Goal: Use online tool/utility: Utilize a website feature to perform a specific function

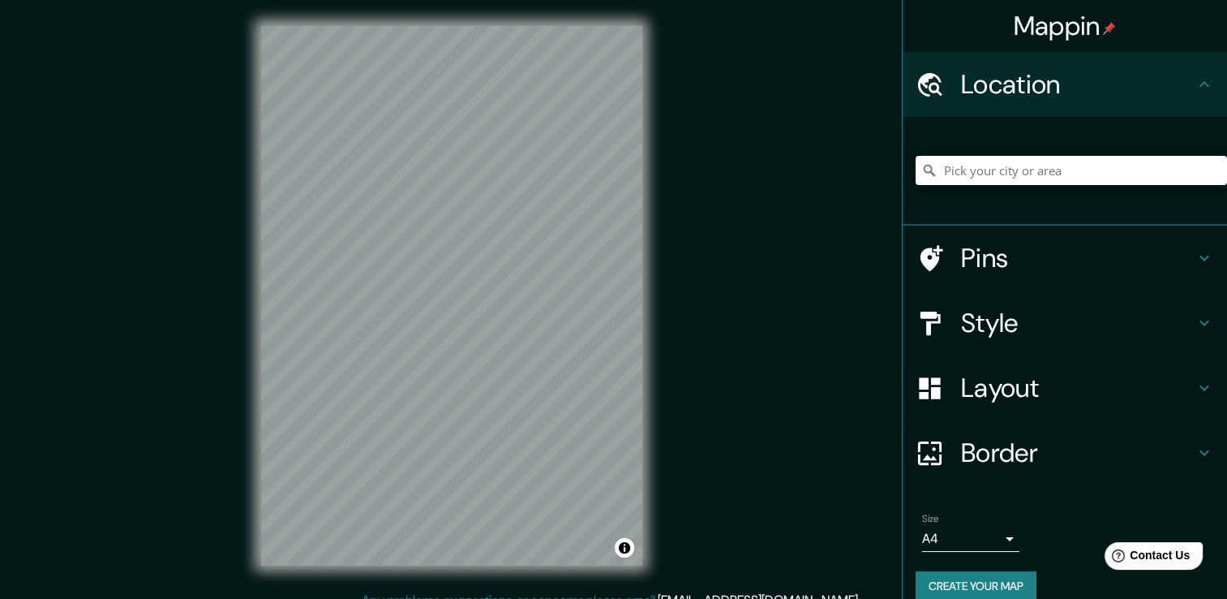
click at [1098, 8] on div "Mappin" at bounding box center [1065, 26] width 324 height 52
click at [1029, 166] on input "Pick your city or area" at bounding box center [1072, 170] width 312 height 29
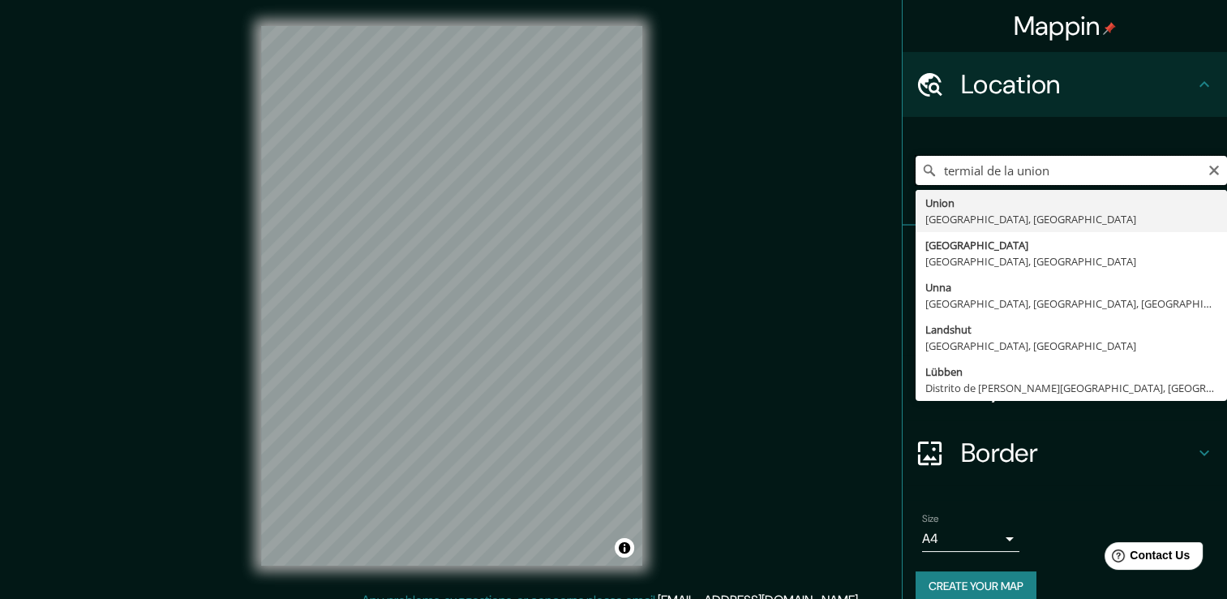
type input "termial de la union"
click at [1210, 166] on icon "Clear" at bounding box center [1215, 170] width 10 height 10
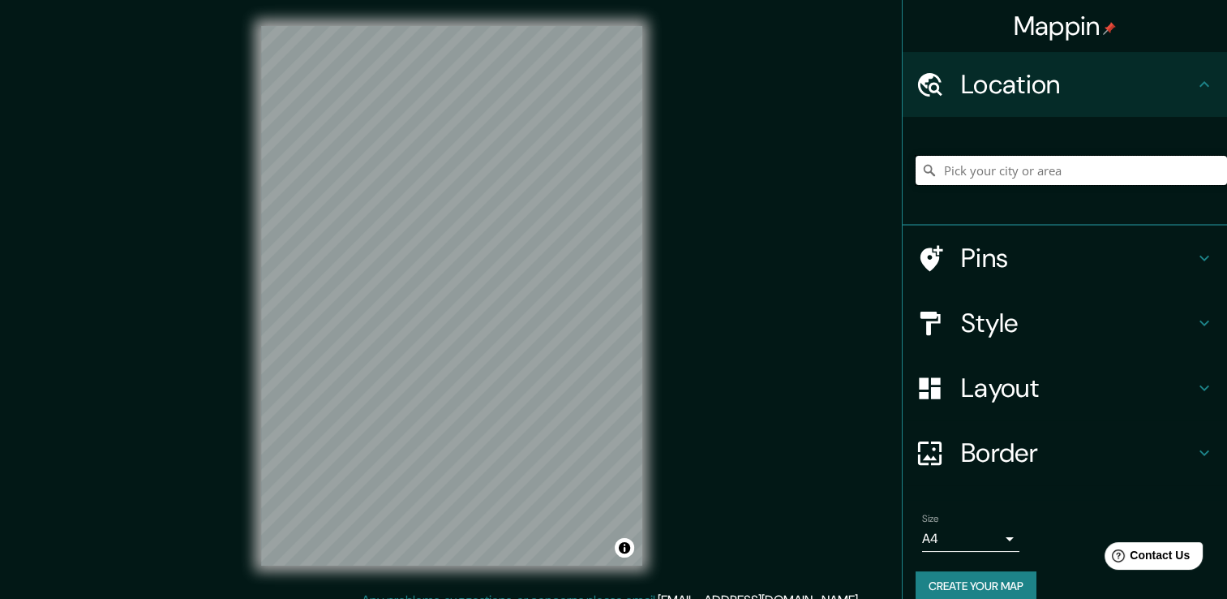
paste input "Terminal de [GEOGRAPHIC_DATA]"
click at [1048, 167] on input "La Union, Departamento de La Unión, El Salvador" at bounding box center [1072, 170] width 312 height 29
click at [931, 173] on input "La Union, Departamento de La Unión, El Salvador" at bounding box center [1072, 170] width 312 height 29
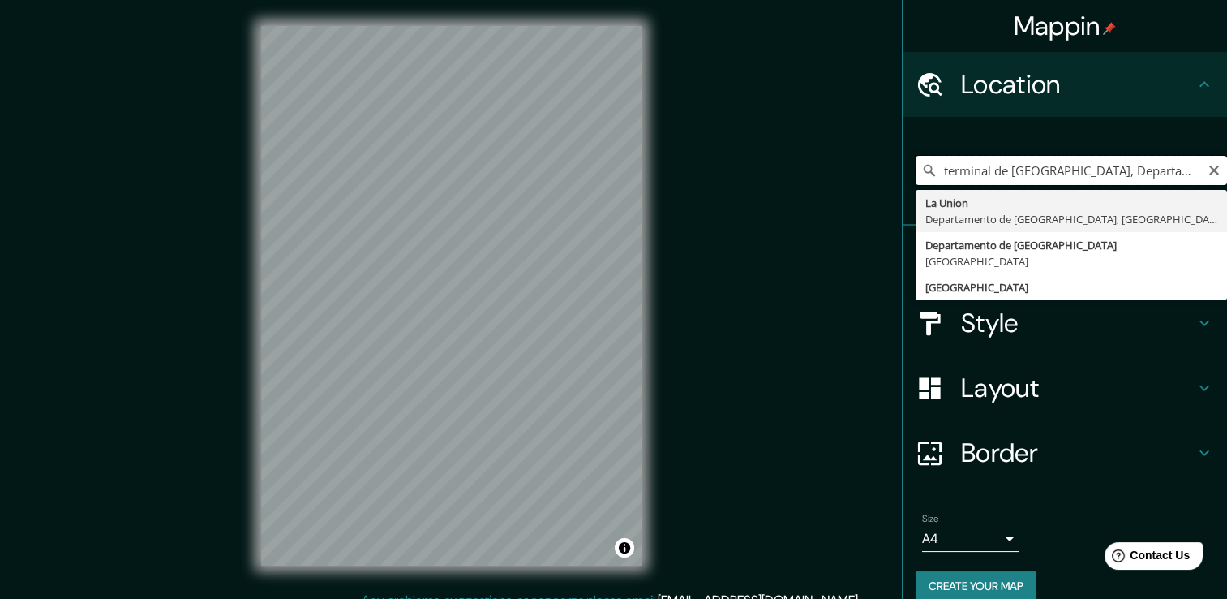
type input "La Union, Departamento de La Unión, El Salvador"
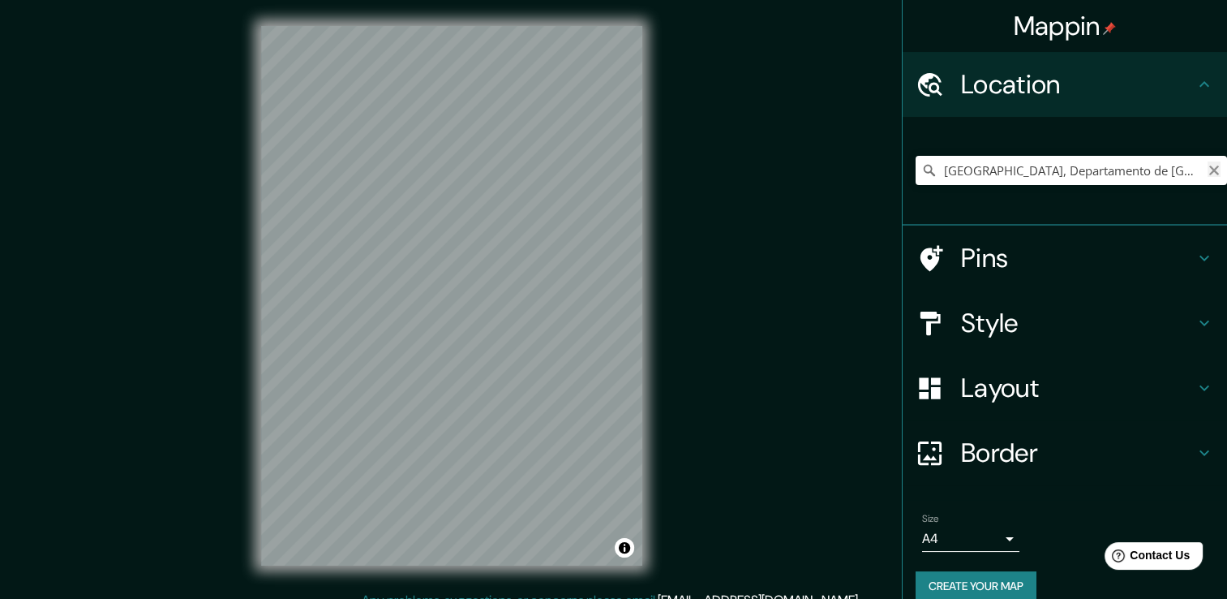
click at [1210, 168] on icon "Clear" at bounding box center [1215, 170] width 10 height 10
paste input "Terminal de La Unión"
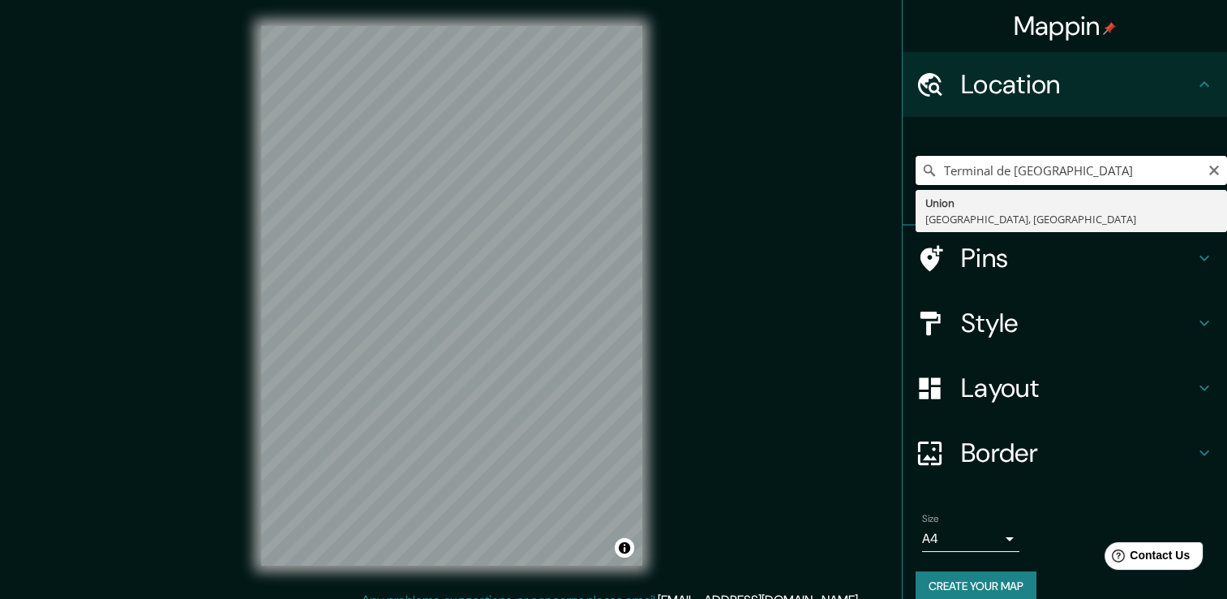
type input "Terminal de La Unión"
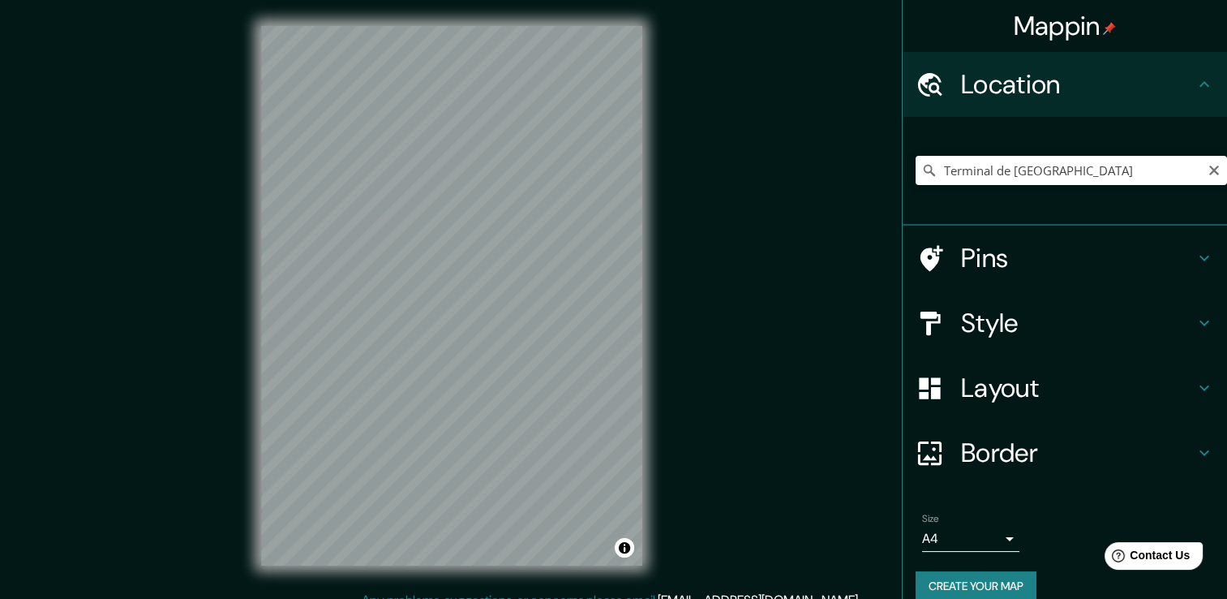
click at [980, 436] on h4 "Border" at bounding box center [1078, 452] width 234 height 32
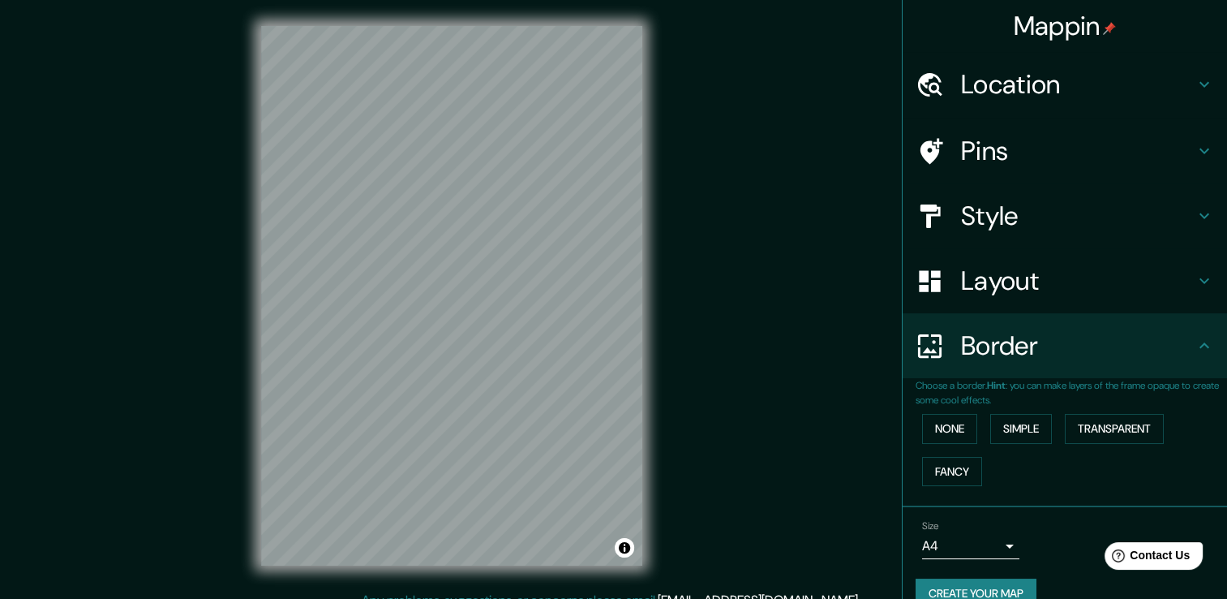
click at [1010, 281] on h4 "Layout" at bounding box center [1078, 280] width 234 height 32
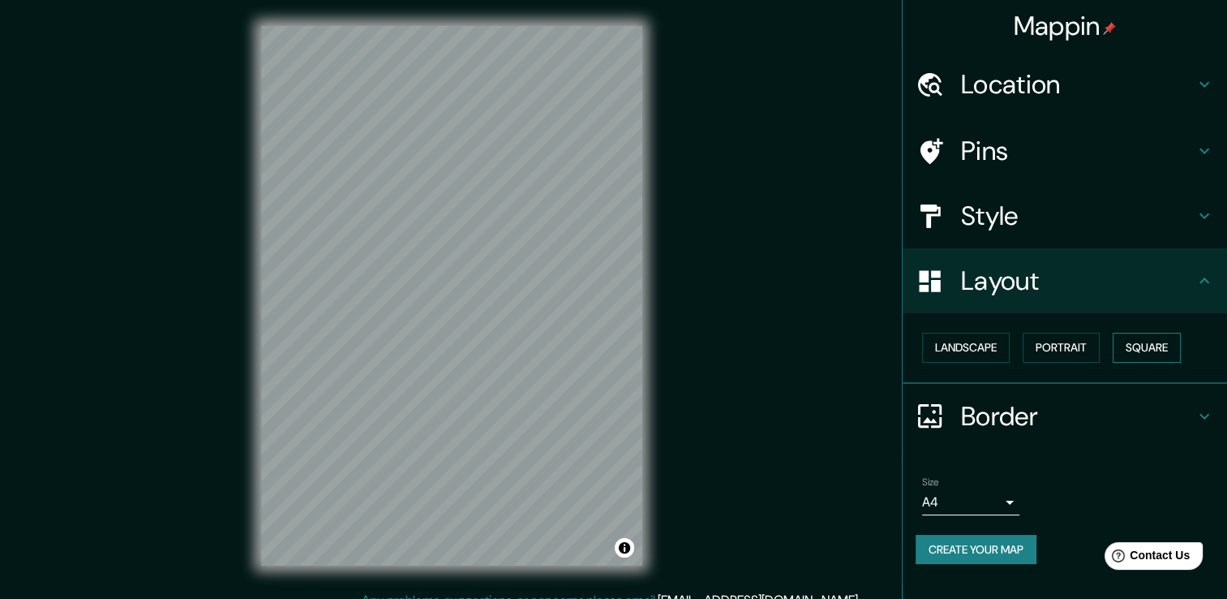
click at [1137, 339] on button "Square" at bounding box center [1147, 348] width 68 height 30
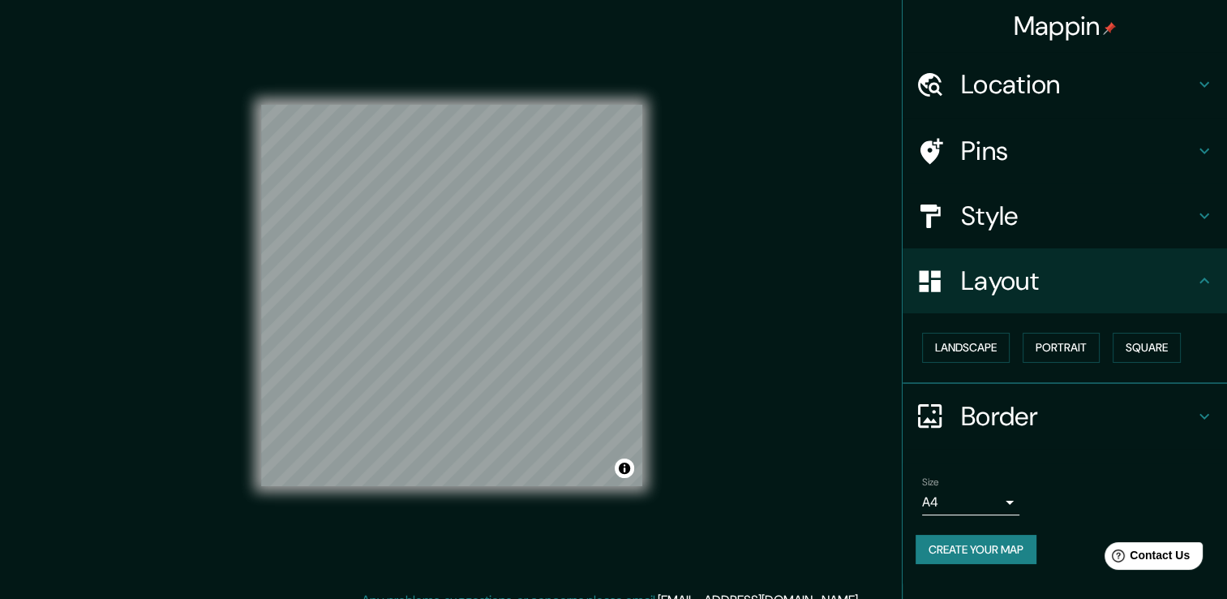
click at [998, 329] on div "Landscape Portrait Square" at bounding box center [1072, 347] width 312 height 43
click at [986, 342] on button "Landscape" at bounding box center [966, 348] width 88 height 30
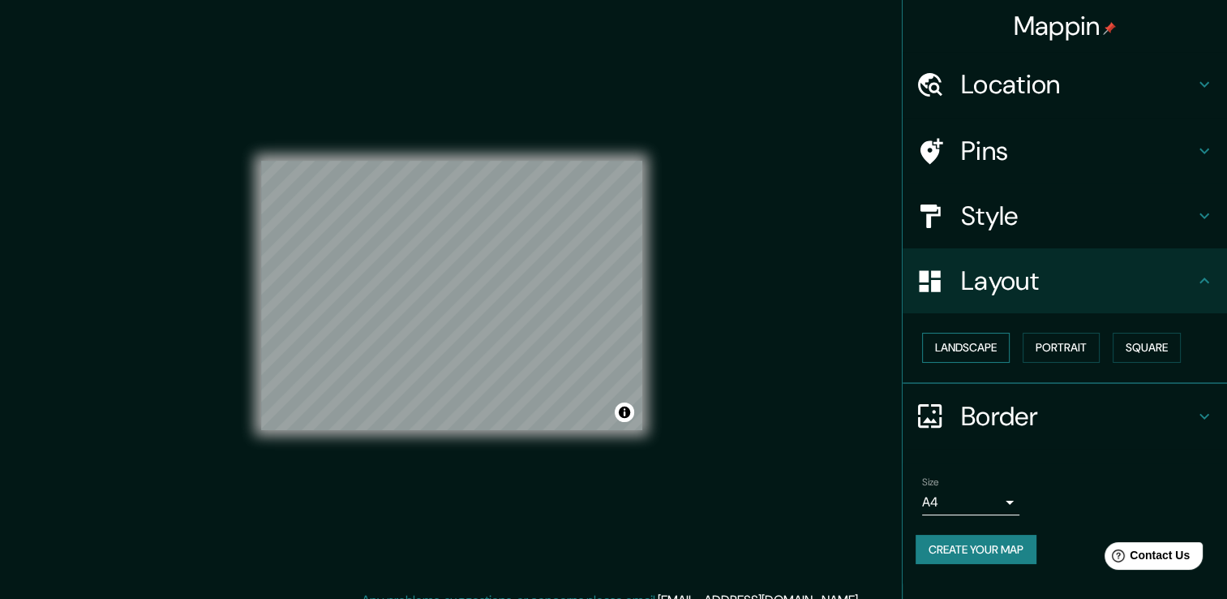
click at [986, 342] on button "Landscape" at bounding box center [966, 348] width 88 height 30
click at [1064, 347] on button "Portrait" at bounding box center [1061, 348] width 77 height 30
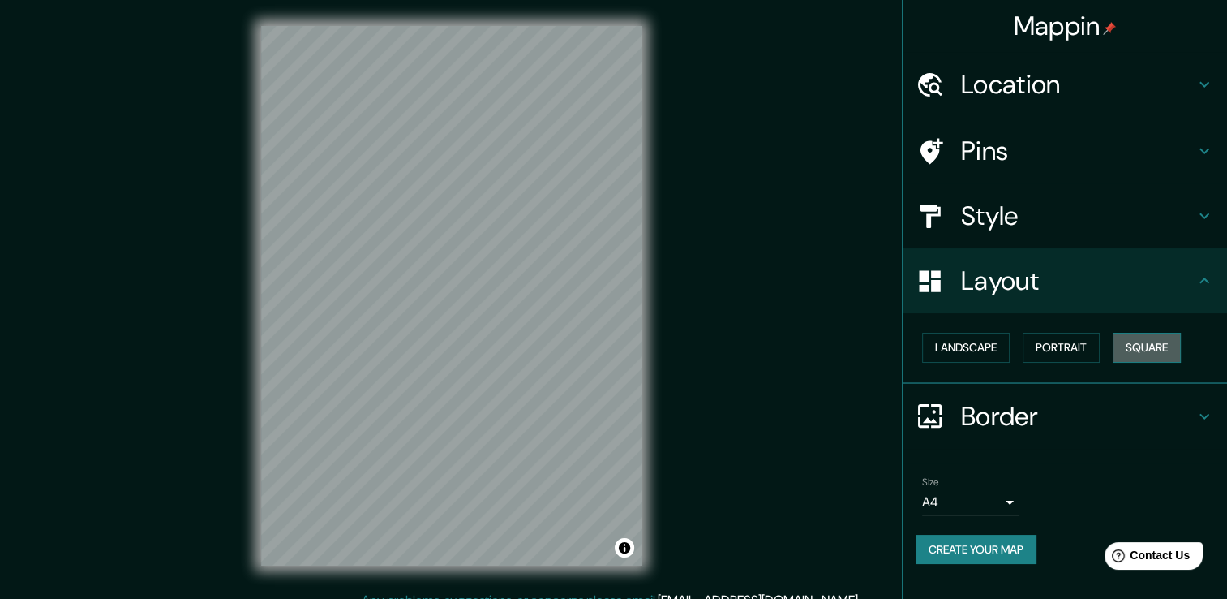
click at [1158, 346] on button "Square" at bounding box center [1147, 348] width 68 height 30
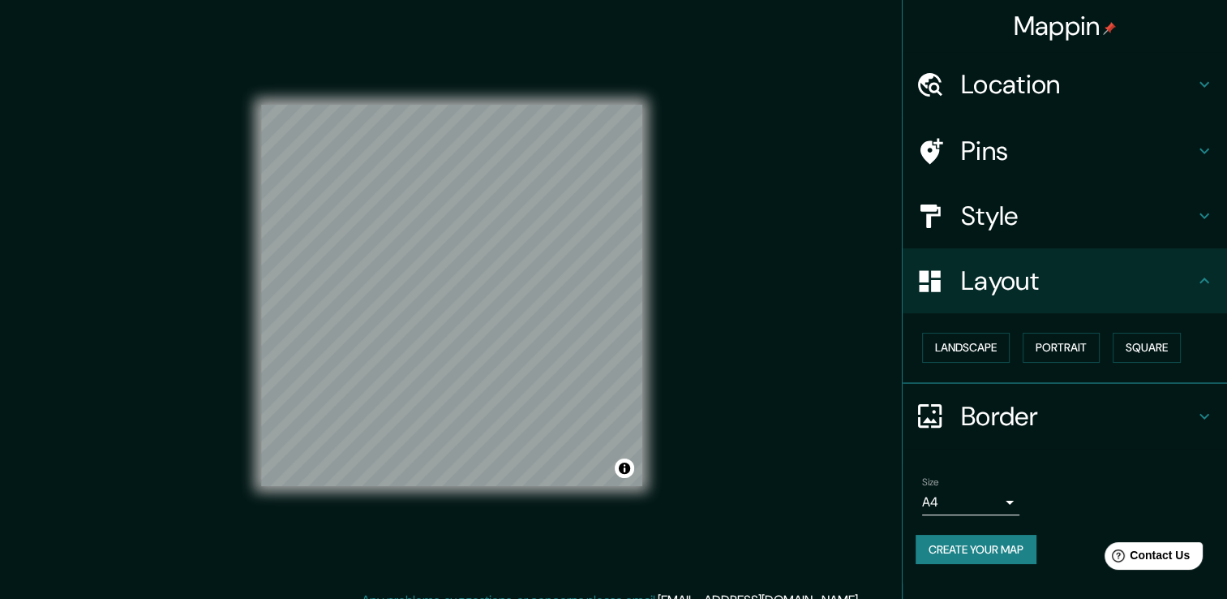
click at [1017, 93] on h4 "Location" at bounding box center [1078, 84] width 234 height 32
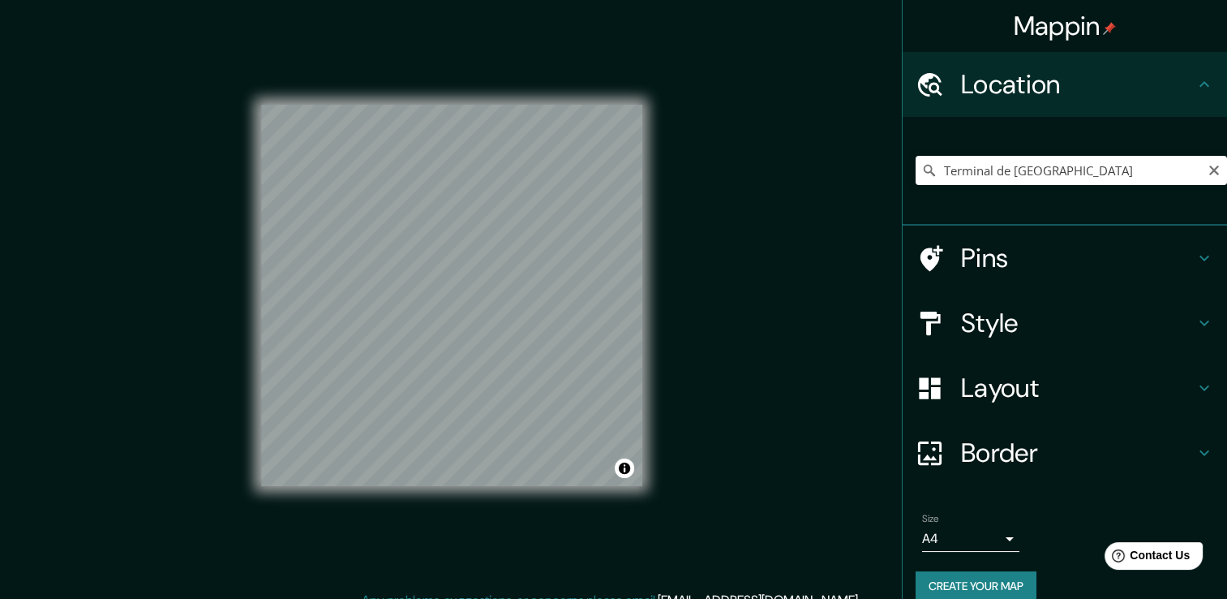
click at [984, 263] on h4 "Pins" at bounding box center [1078, 258] width 234 height 32
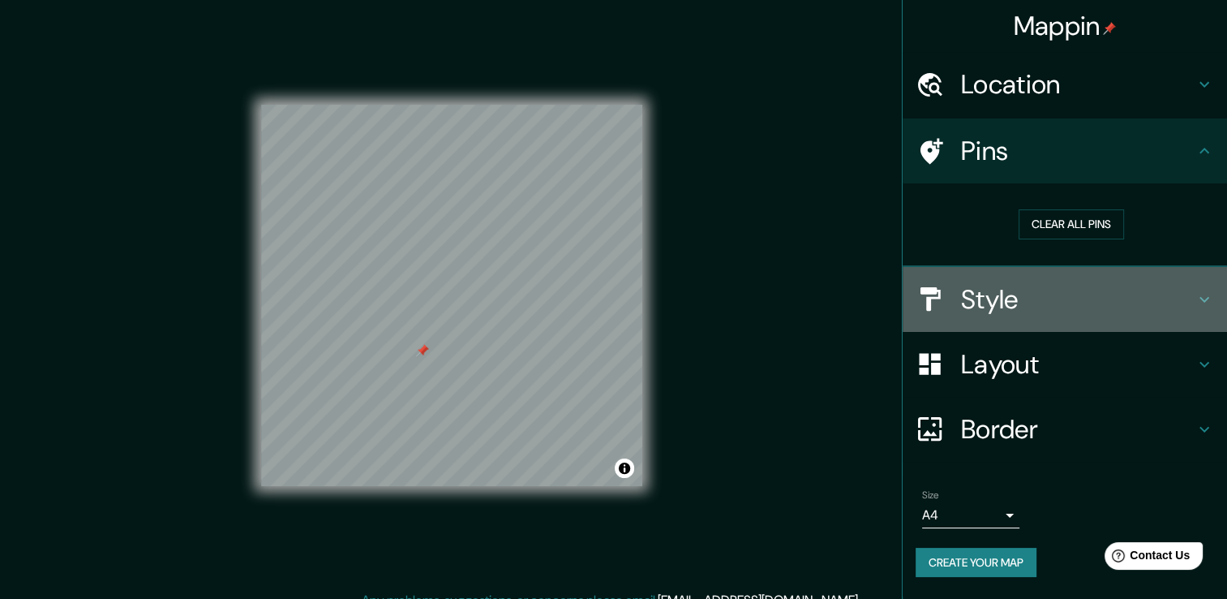
click at [1013, 307] on h4 "Style" at bounding box center [1078, 299] width 234 height 32
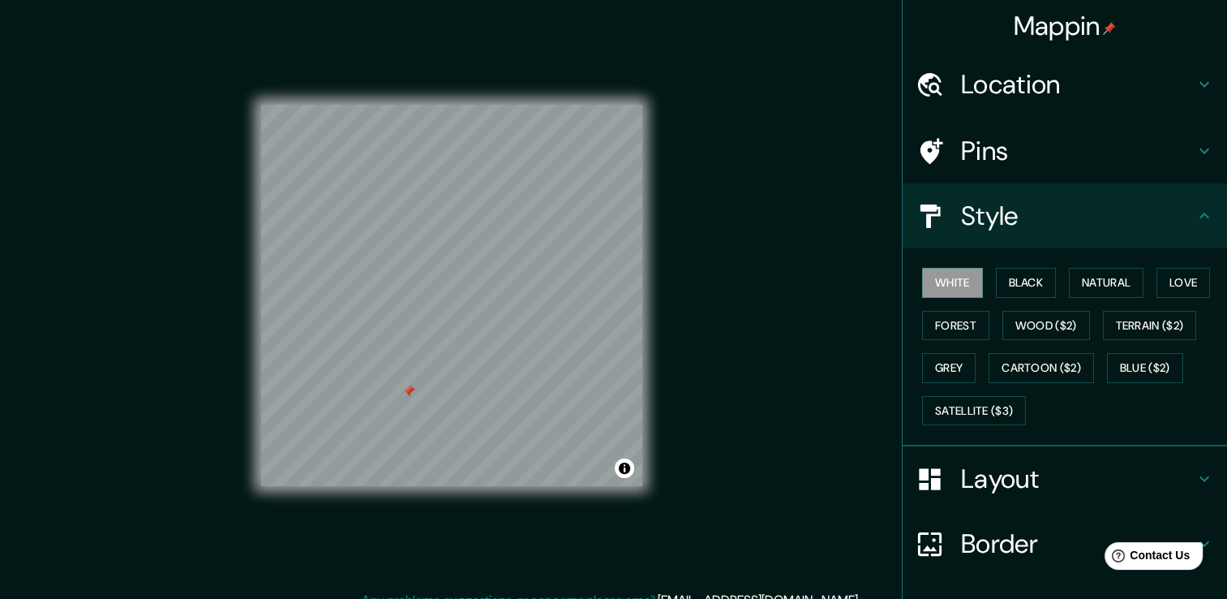
drag, startPoint x: 425, startPoint y: 358, endPoint x: 402, endPoint y: 389, distance: 38.3
click at [402, 389] on div at bounding box center [408, 391] width 13 height 13
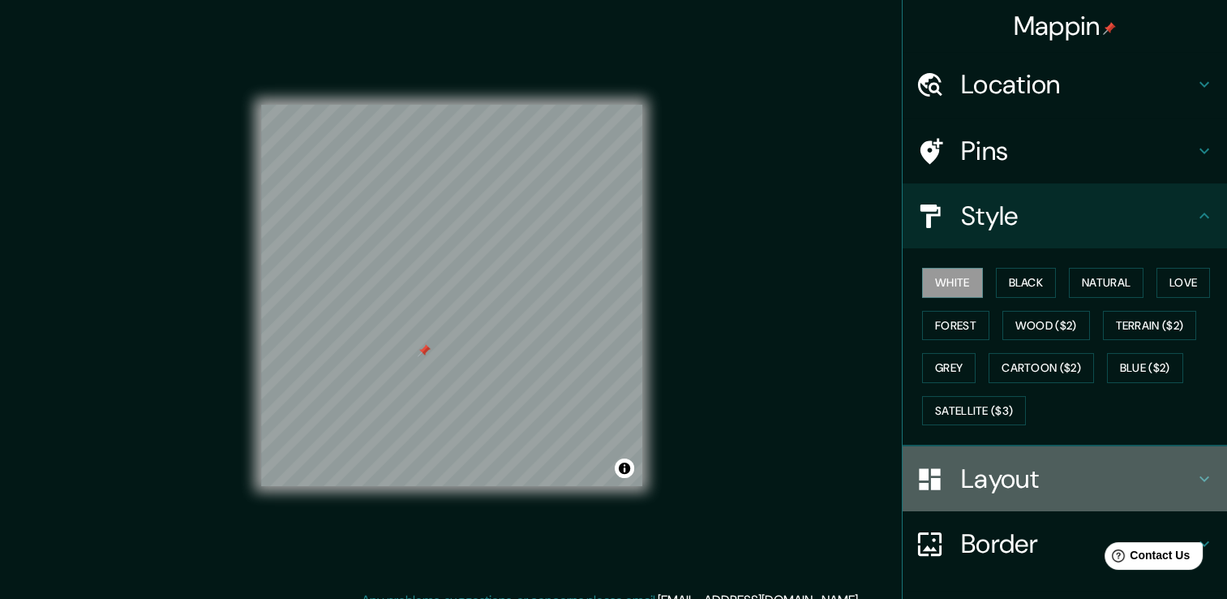
click at [1037, 469] on h4 "Layout" at bounding box center [1078, 478] width 234 height 32
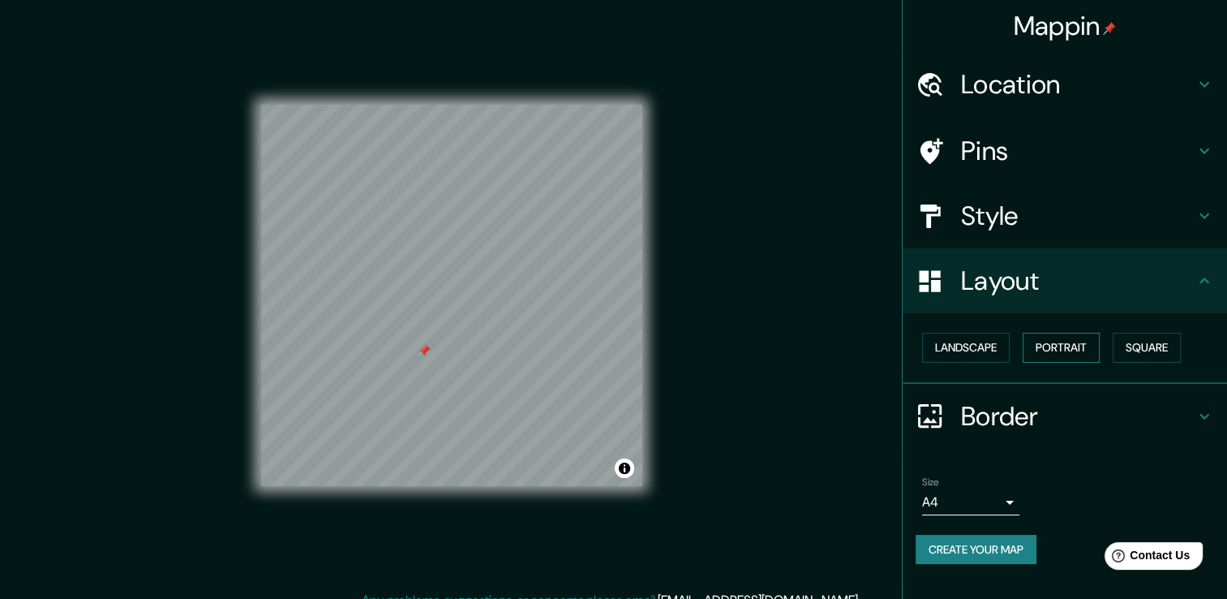
click at [1048, 359] on button "Portrait" at bounding box center [1061, 348] width 77 height 30
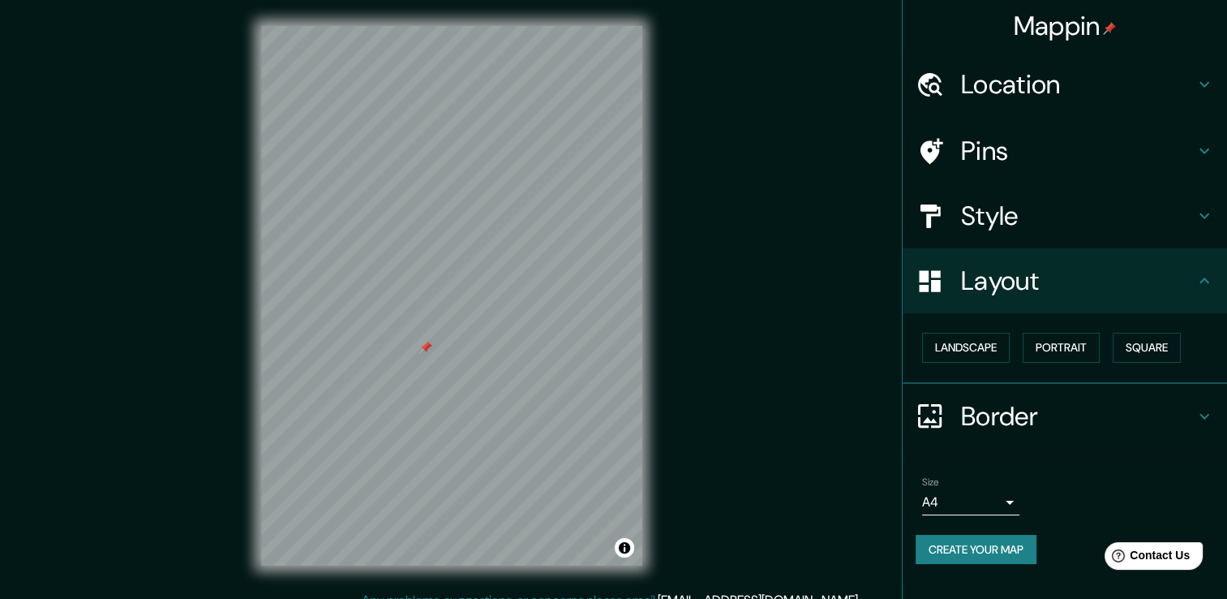
drag, startPoint x: 1122, startPoint y: 248, endPoint x: 1126, endPoint y: 239, distance: 9.8
click at [1124, 243] on ul "Location Terminal de La Unión Union Luisiana, Estados Unidos Pins Style Layout …" at bounding box center [1065, 317] width 324 height 531
click at [1126, 239] on div "Style" at bounding box center [1065, 215] width 324 height 65
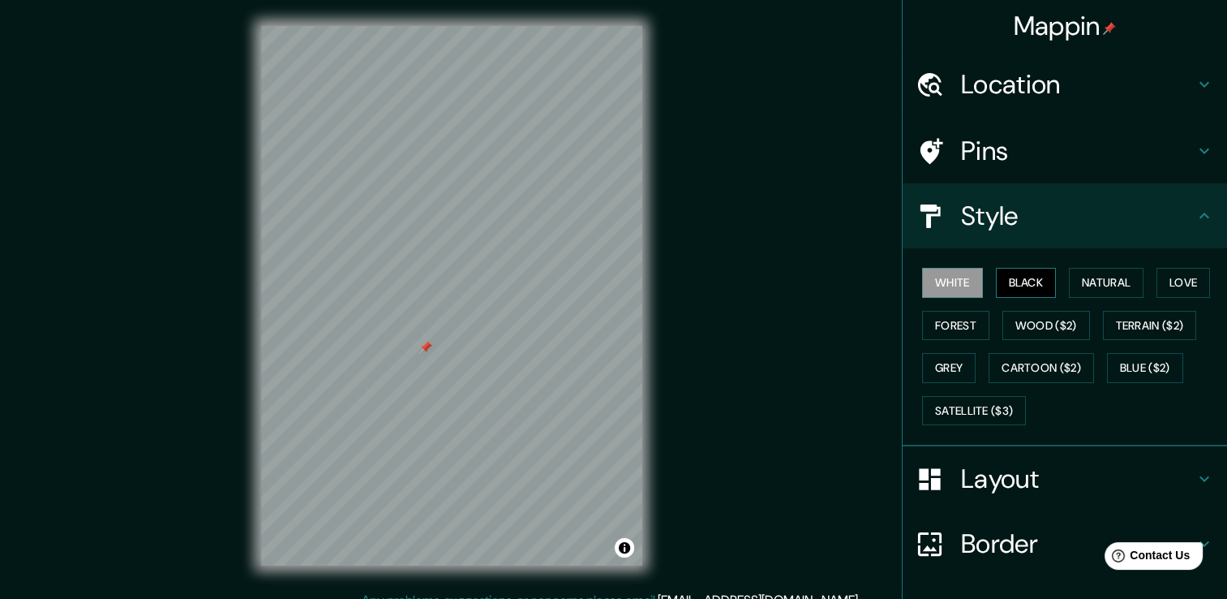
click at [1030, 283] on button "Black" at bounding box center [1026, 283] width 61 height 30
click at [1102, 274] on button "Natural" at bounding box center [1106, 283] width 75 height 30
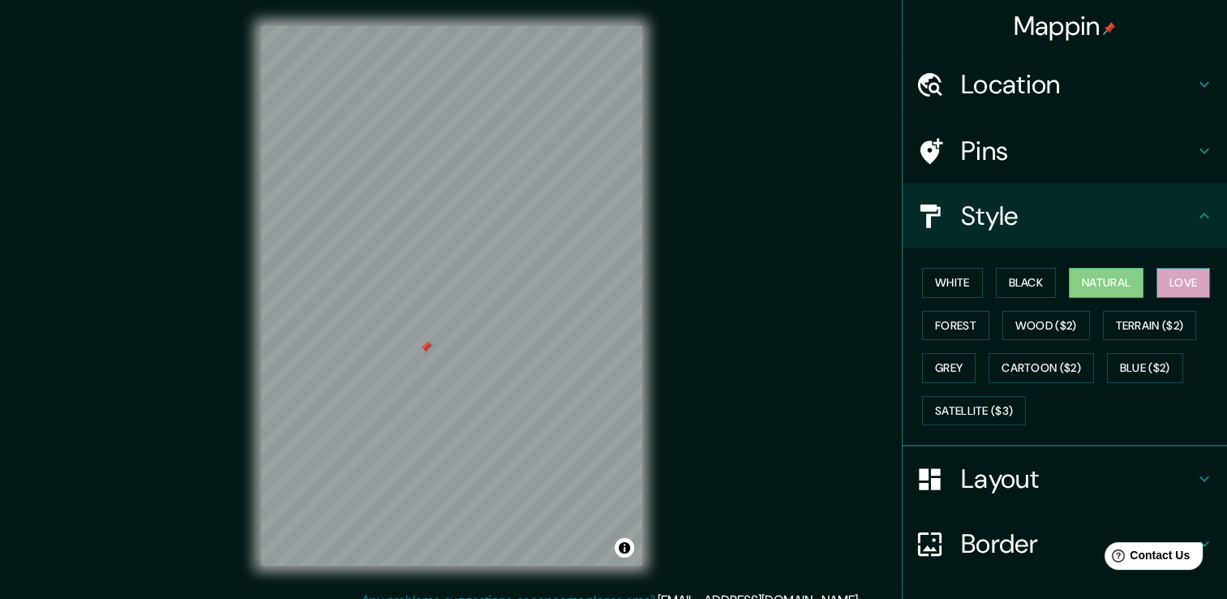
click at [1171, 275] on button "Love" at bounding box center [1184, 283] width 54 height 30
click at [948, 328] on button "Forest" at bounding box center [955, 326] width 67 height 30
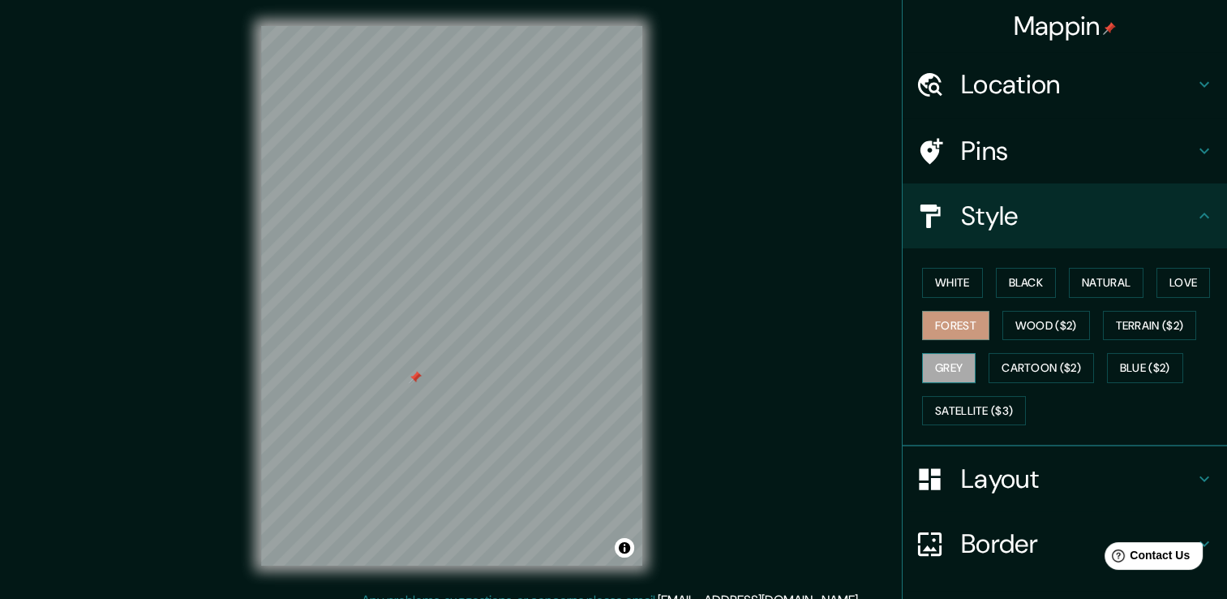
click at [950, 373] on button "Grey" at bounding box center [949, 368] width 54 height 30
click at [1014, 342] on div "White Black Natural Love Forest Wood ($2) Terrain ($2) Grey Cartoon ($2) Blue (…" at bounding box center [1072, 346] width 312 height 170
click at [1035, 322] on button "Wood ($2)" at bounding box center [1047, 326] width 88 height 30
click at [947, 376] on button "Grey" at bounding box center [949, 368] width 54 height 30
click at [1144, 356] on button "Blue ($2)" at bounding box center [1145, 368] width 76 height 30
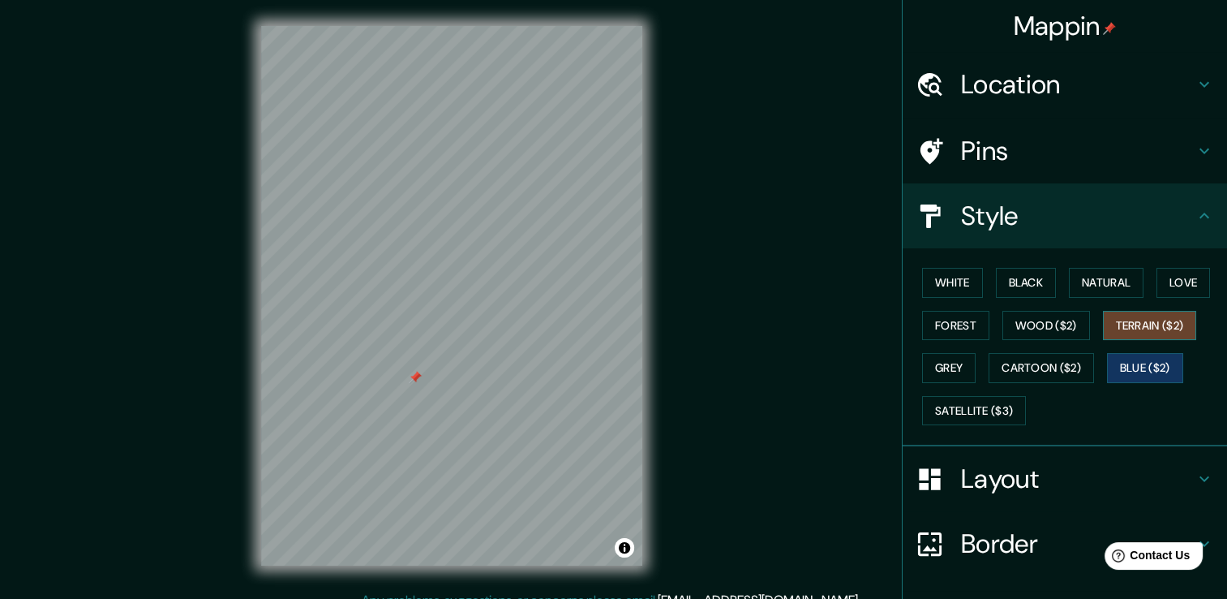
click at [1136, 312] on button "Terrain ($2)" at bounding box center [1150, 326] width 94 height 30
click at [958, 287] on button "White" at bounding box center [952, 283] width 61 height 30
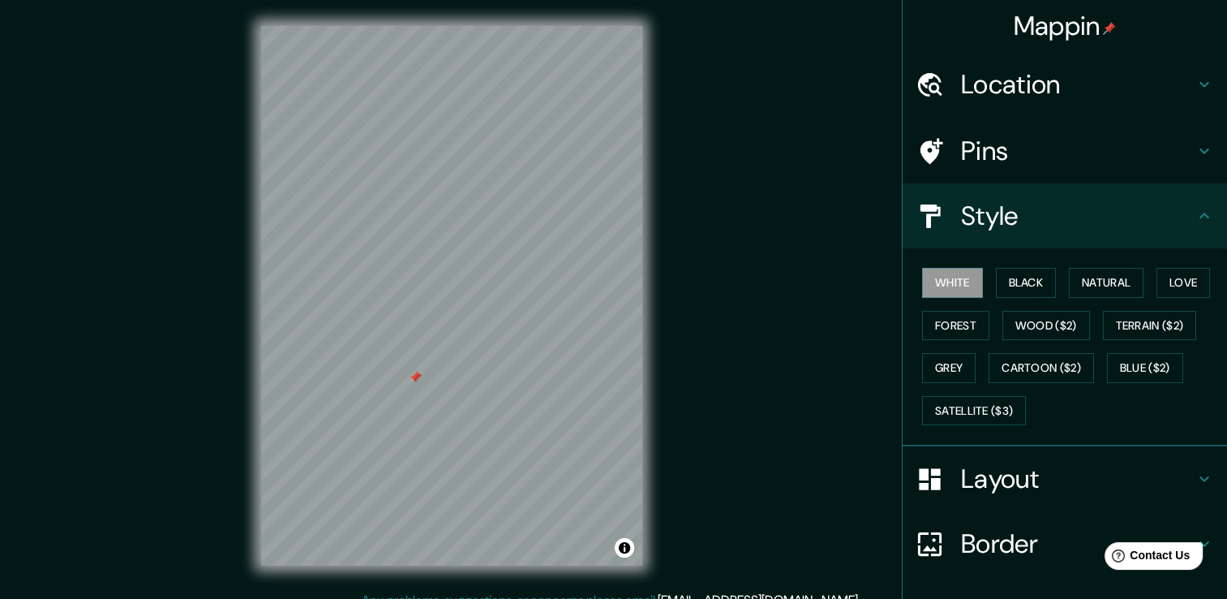
click at [1047, 286] on div "White Black Natural Love Forest Wood ($2) Terrain ($2) Grey Cartoon ($2) Blue (…" at bounding box center [1072, 346] width 312 height 170
click at [1029, 289] on button "Black" at bounding box center [1026, 283] width 61 height 30
click at [1090, 278] on button "Natural" at bounding box center [1106, 283] width 75 height 30
click at [1146, 280] on div "White Black Natural Love Forest Wood ($2) Terrain ($2) Grey Cartoon ($2) Blue (…" at bounding box center [1072, 346] width 312 height 170
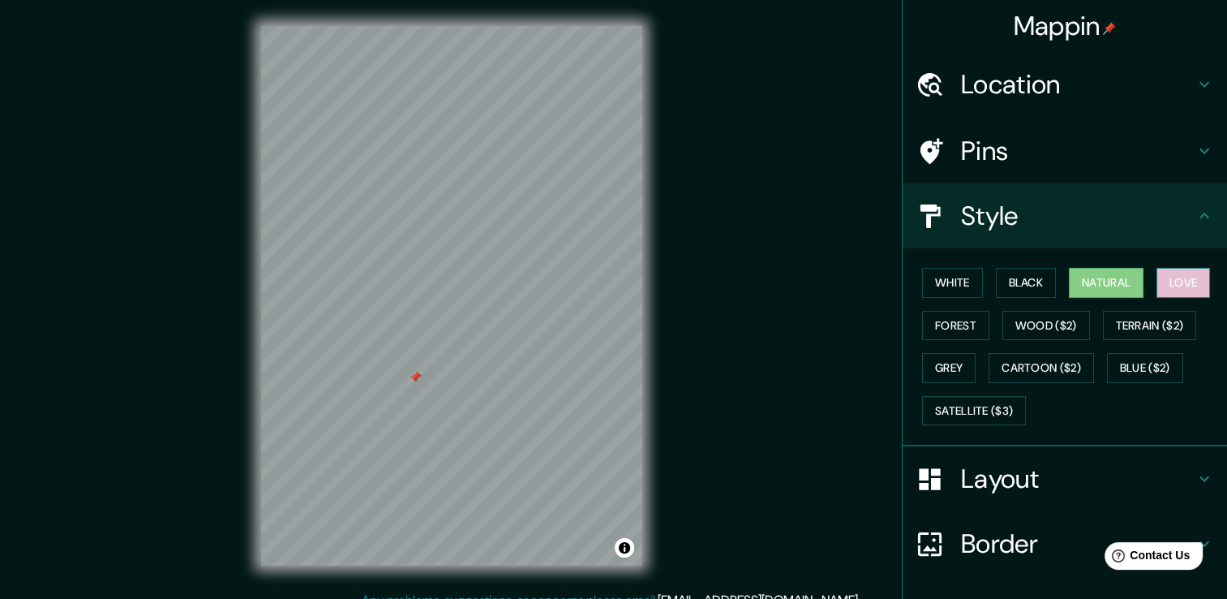
click at [1157, 280] on button "Love" at bounding box center [1184, 283] width 54 height 30
click at [959, 322] on button "Forest" at bounding box center [955, 326] width 67 height 30
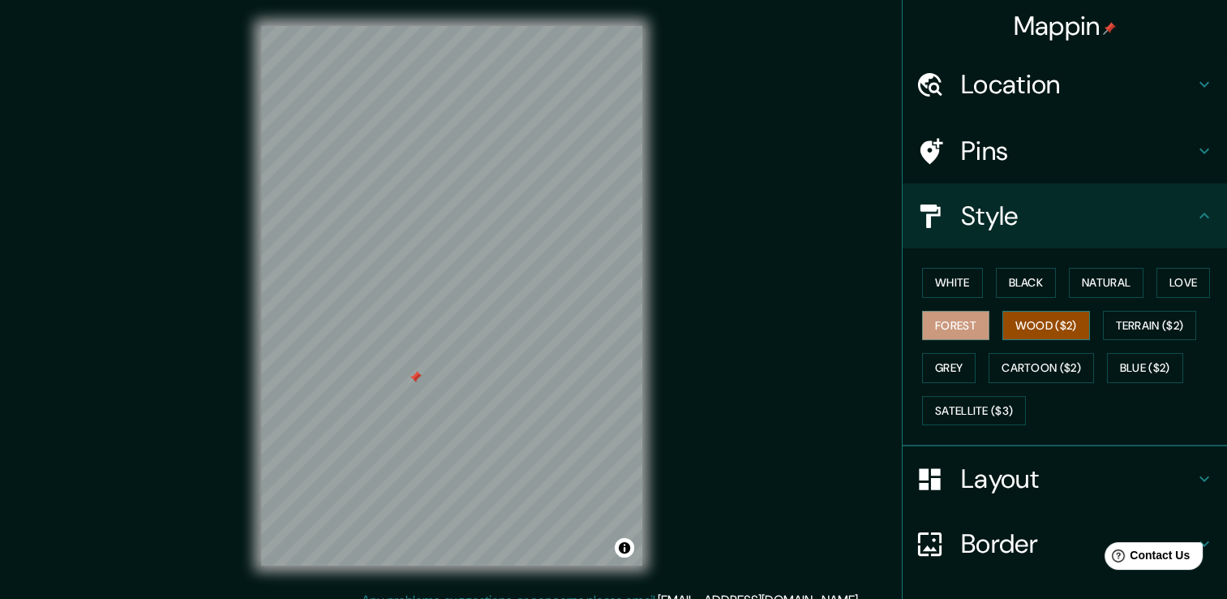
click at [1023, 323] on button "Wood ($2)" at bounding box center [1047, 326] width 88 height 30
click at [1154, 329] on button "Terrain ($2)" at bounding box center [1150, 326] width 94 height 30
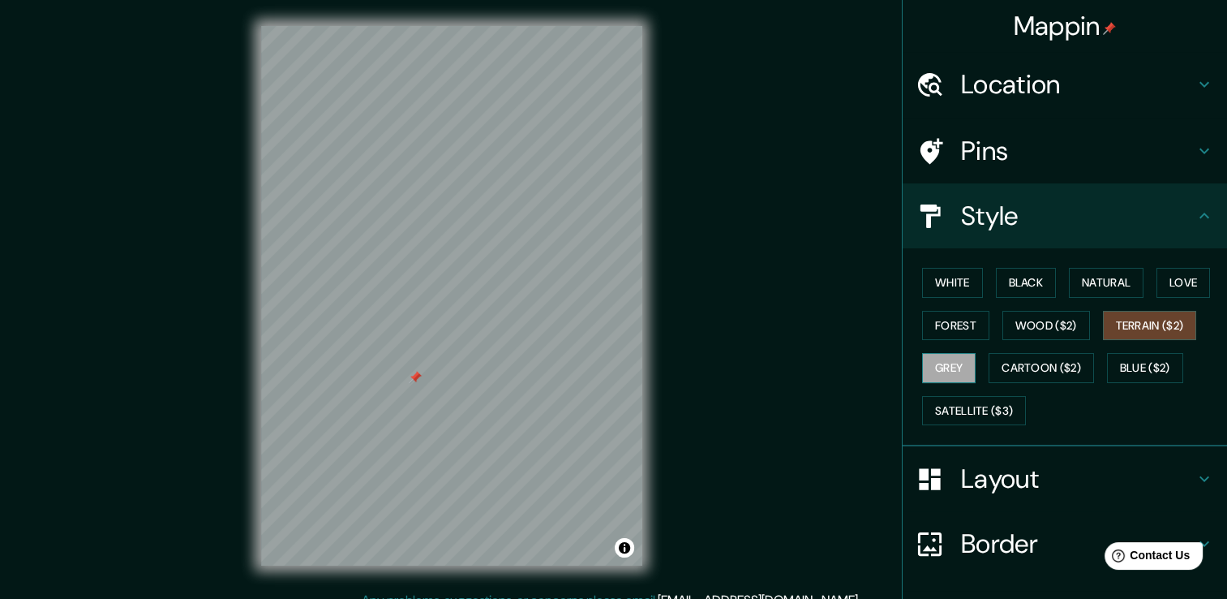
click at [941, 362] on button "Grey" at bounding box center [949, 368] width 54 height 30
click at [989, 365] on button "Cartoon ($2)" at bounding box center [1041, 368] width 105 height 30
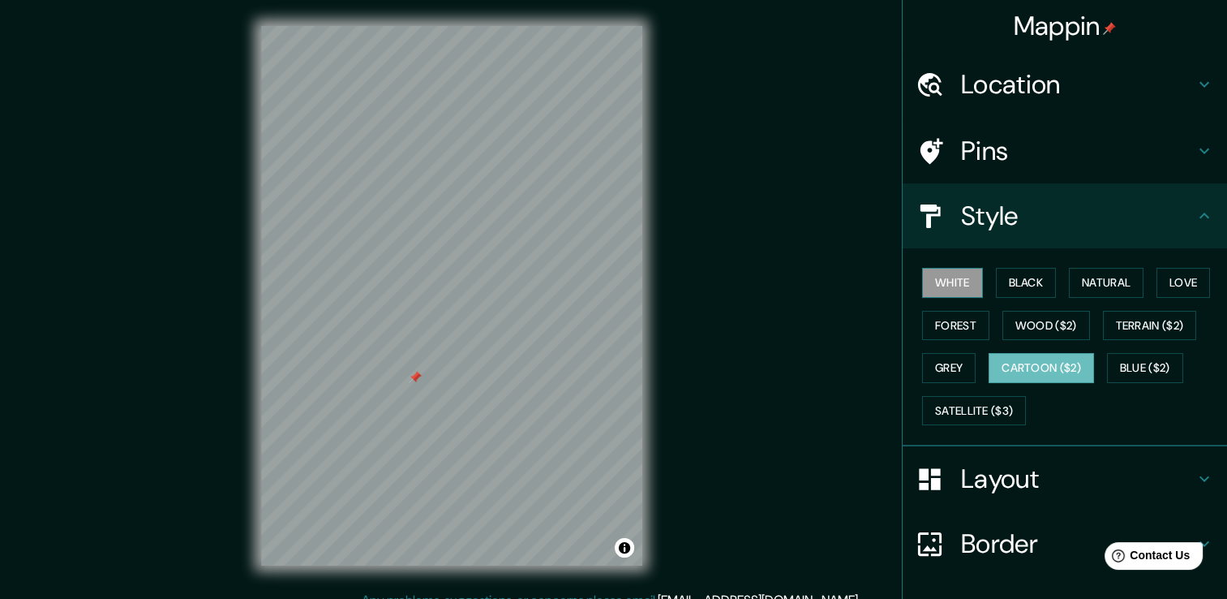
click at [954, 289] on button "White" at bounding box center [952, 283] width 61 height 30
click at [1009, 287] on button "Black" at bounding box center [1026, 283] width 61 height 30
click at [922, 284] on button "White" at bounding box center [952, 283] width 61 height 30
click at [949, 317] on button "Forest" at bounding box center [955, 326] width 67 height 30
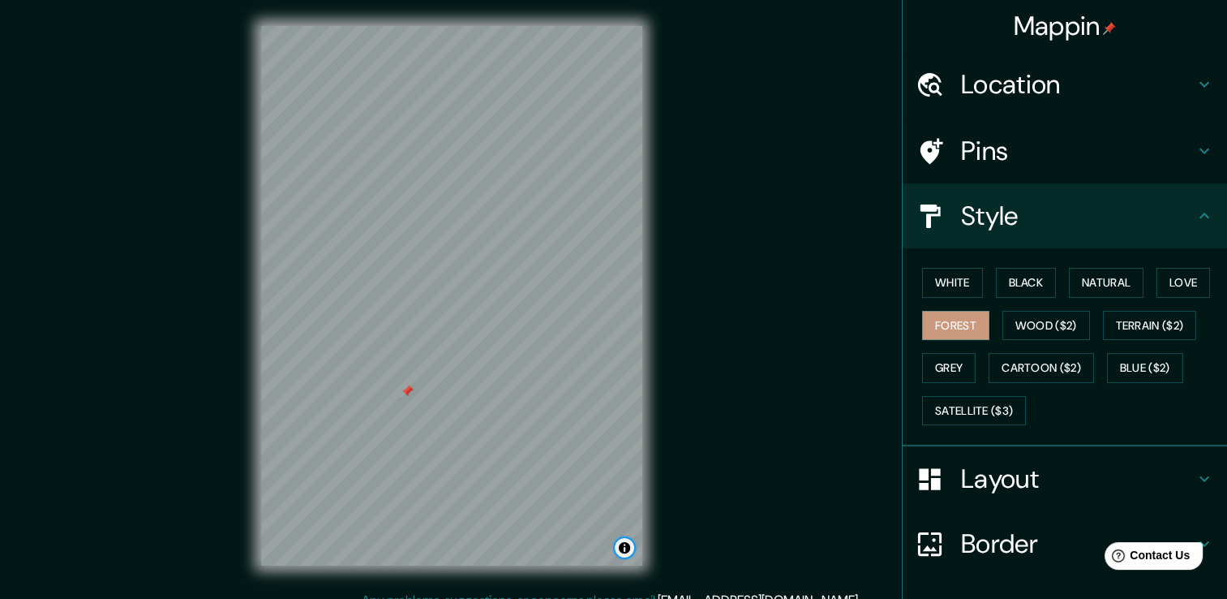
click at [630, 548] on button "Toggle attribution" at bounding box center [624, 547] width 19 height 19
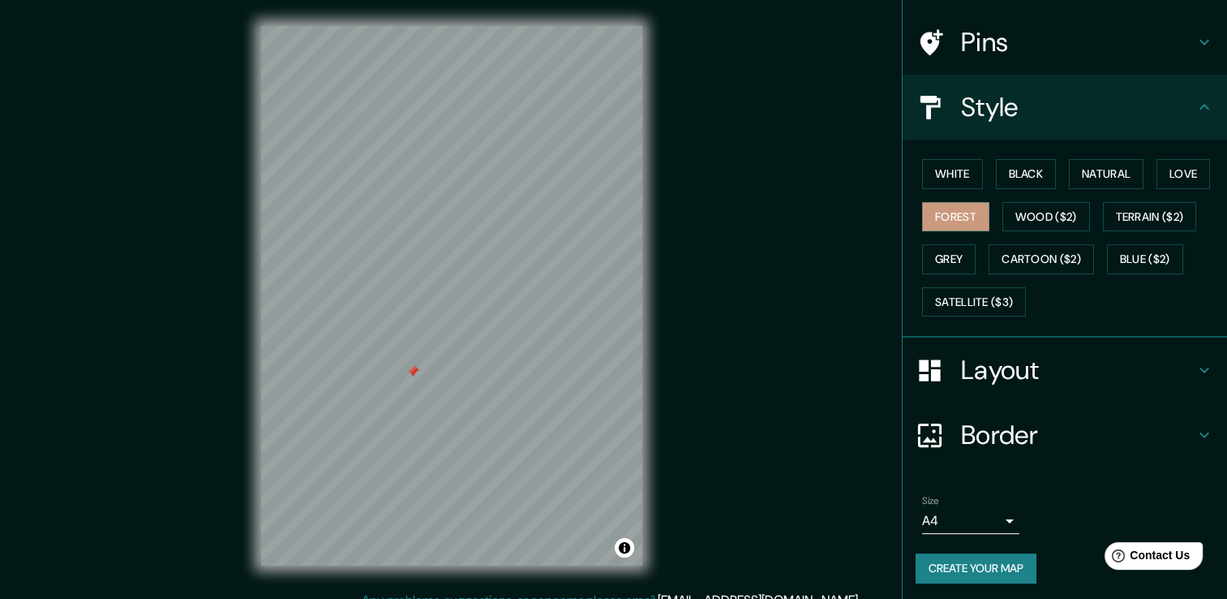
scroll to position [110, 0]
click at [969, 176] on button "White" at bounding box center [952, 173] width 61 height 30
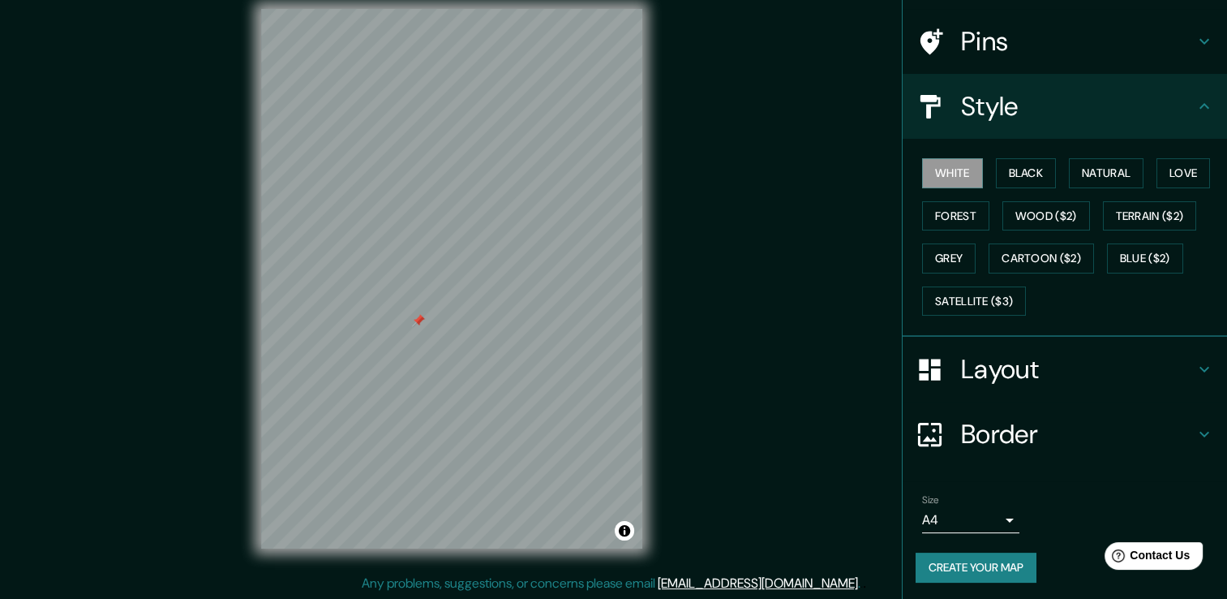
scroll to position [18, 0]
click at [1018, 434] on h4 "Border" at bounding box center [1078, 434] width 234 height 32
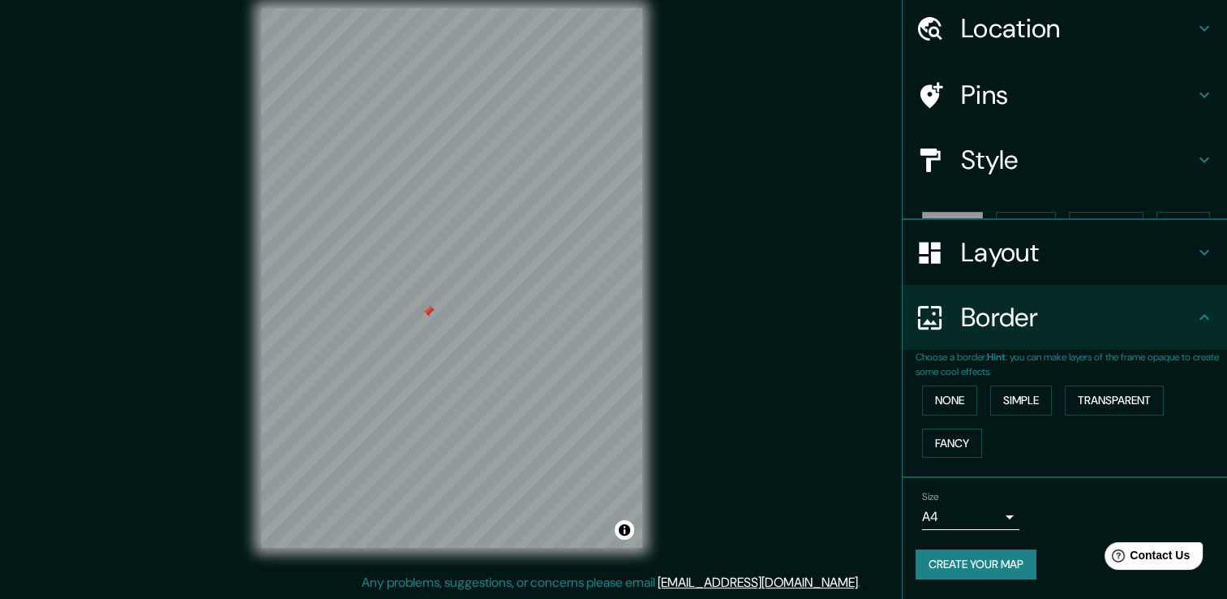
scroll to position [27, 0]
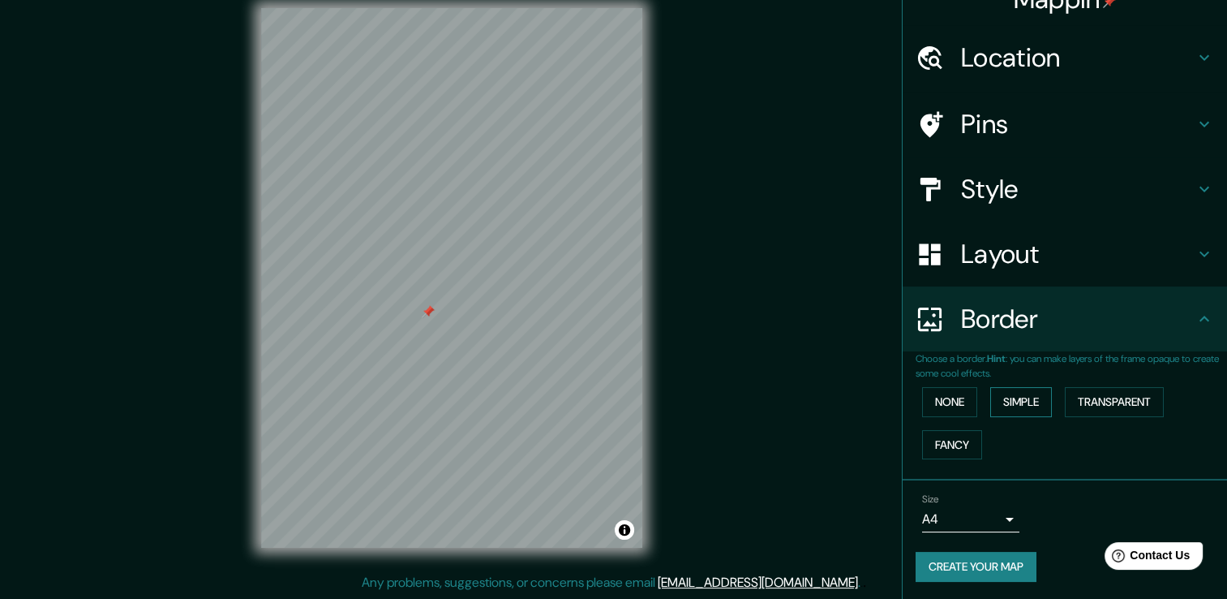
click at [997, 394] on button "Simple" at bounding box center [1021, 402] width 62 height 30
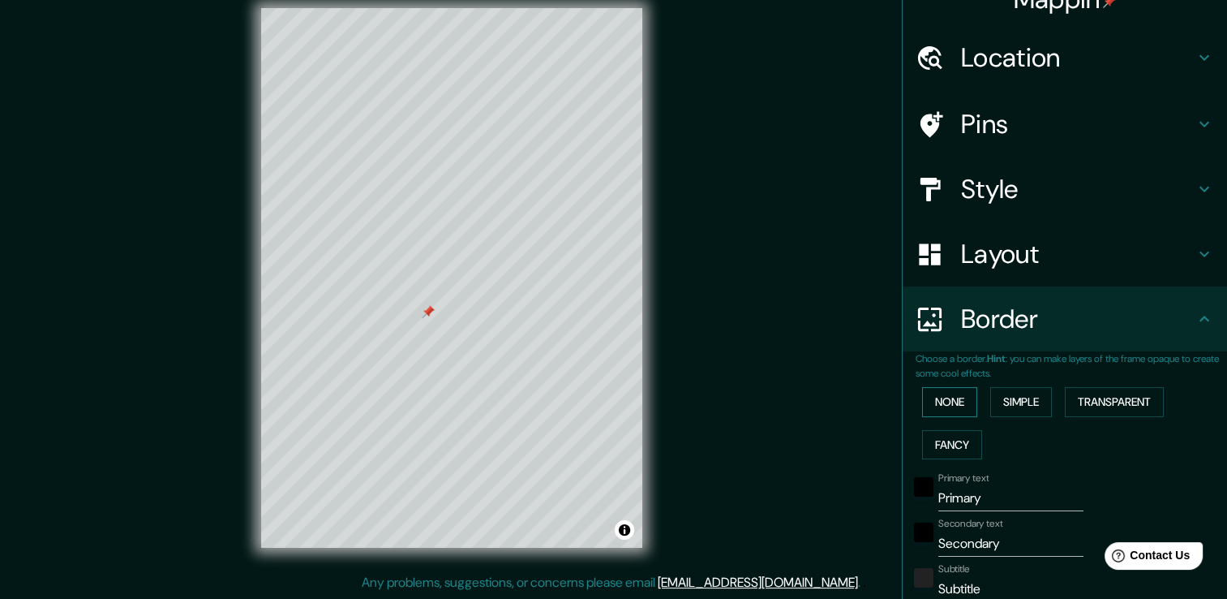
click at [922, 401] on button "None" at bounding box center [949, 402] width 55 height 30
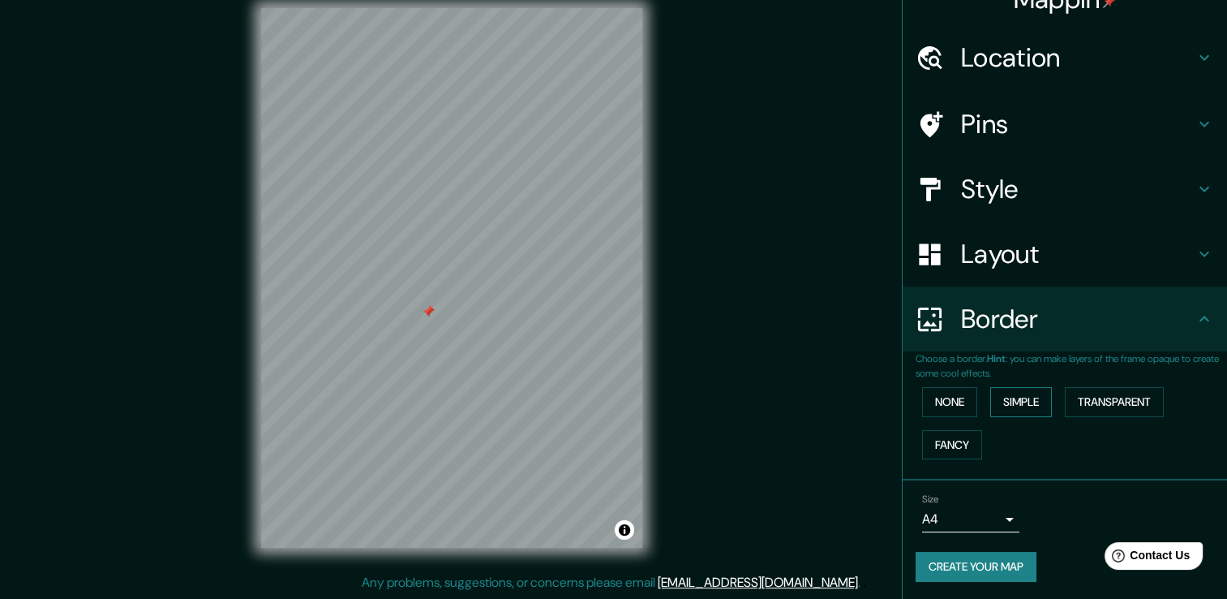
click at [990, 401] on button "Simple" at bounding box center [1021, 402] width 62 height 30
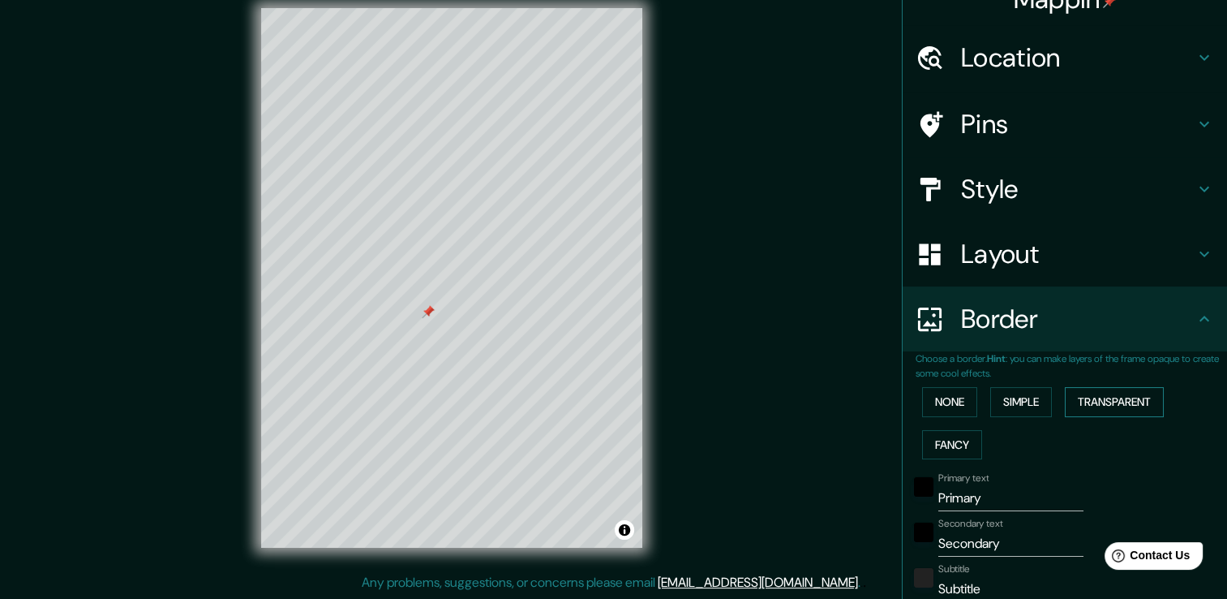
click at [1074, 401] on button "Transparent" at bounding box center [1114, 402] width 99 height 30
click at [922, 432] on button "Fancy" at bounding box center [952, 445] width 60 height 30
click at [1122, 376] on p "Choose a border. Hint : you can make layers of the frame opaque to create some …" at bounding box center [1072, 365] width 312 height 29
click at [1025, 406] on button "Simple" at bounding box center [1021, 402] width 62 height 30
click at [1077, 401] on button "Transparent" at bounding box center [1114, 402] width 99 height 30
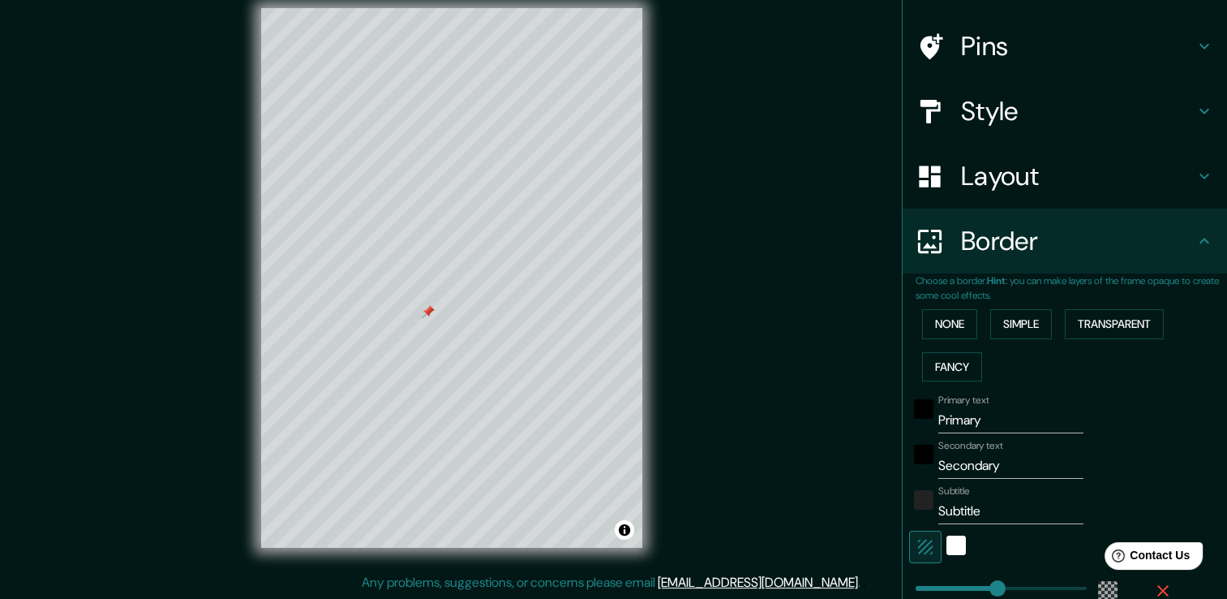
scroll to position [108, 0]
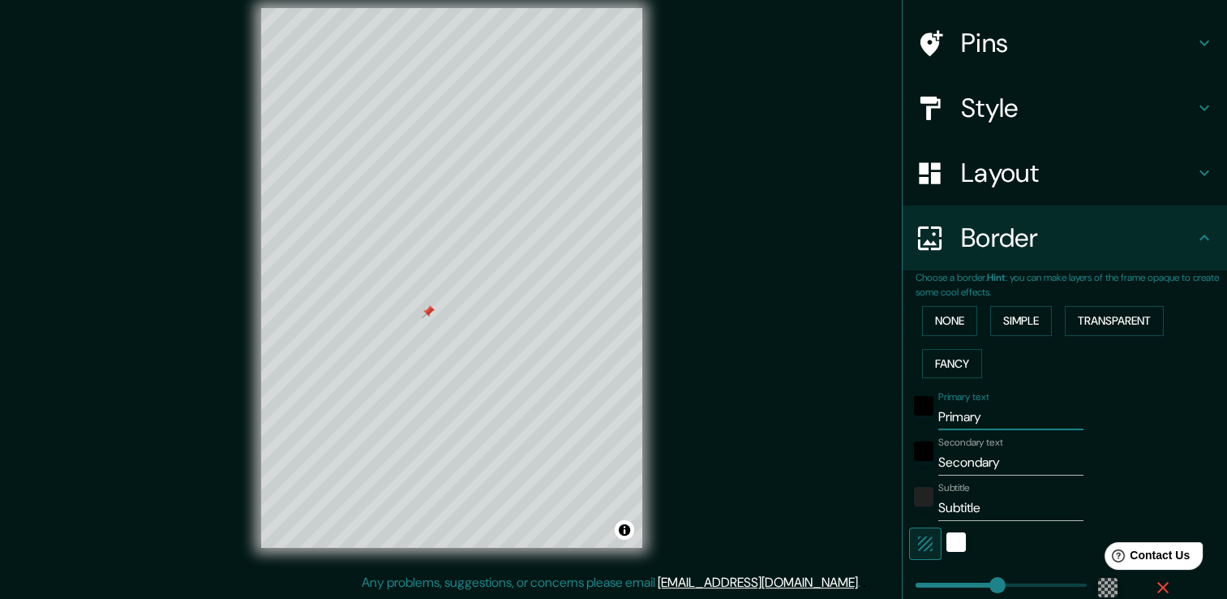
drag, startPoint x: 991, startPoint y: 406, endPoint x: 926, endPoint y: 437, distance: 71.8
click at [926, 437] on div "Primary text Primary Secondary text Secondary Subtitle Subtitle Add frame layer" at bounding box center [1046, 533] width 260 height 296
type input "L"
type input "226"
type input "38"
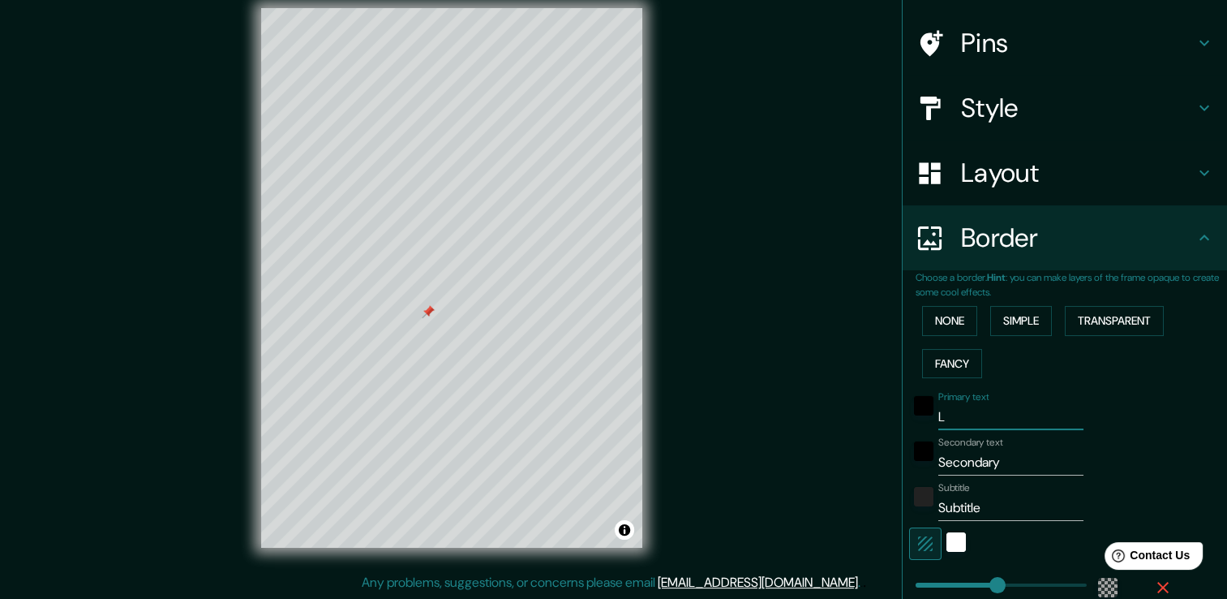
type input "226"
type input "38"
type input "L"
type input "226"
type input "38"
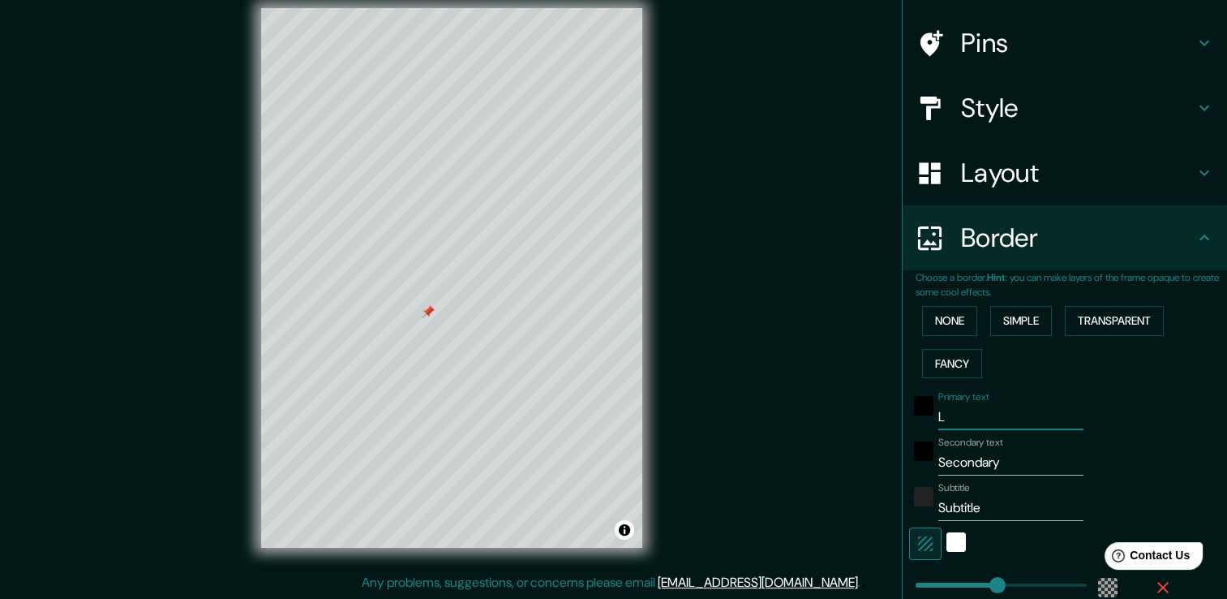
type input "LA"
type input "226"
type input "38"
type input "LA"
type input "226"
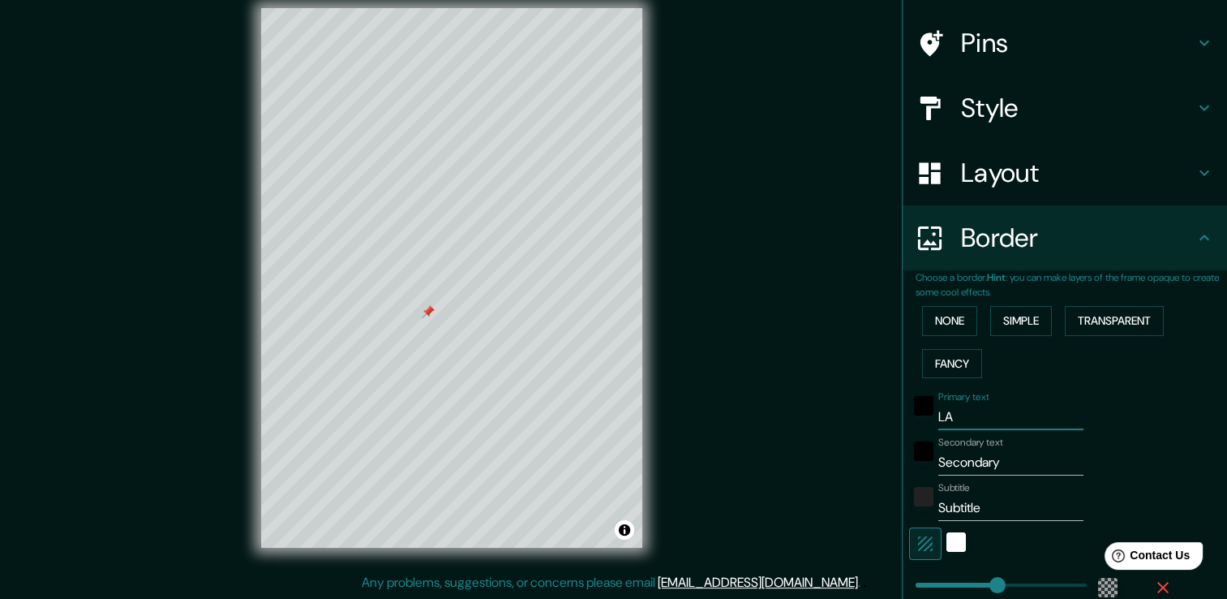
type input "38"
type input "LA U"
type input "226"
type input "38"
type input "LA UN"
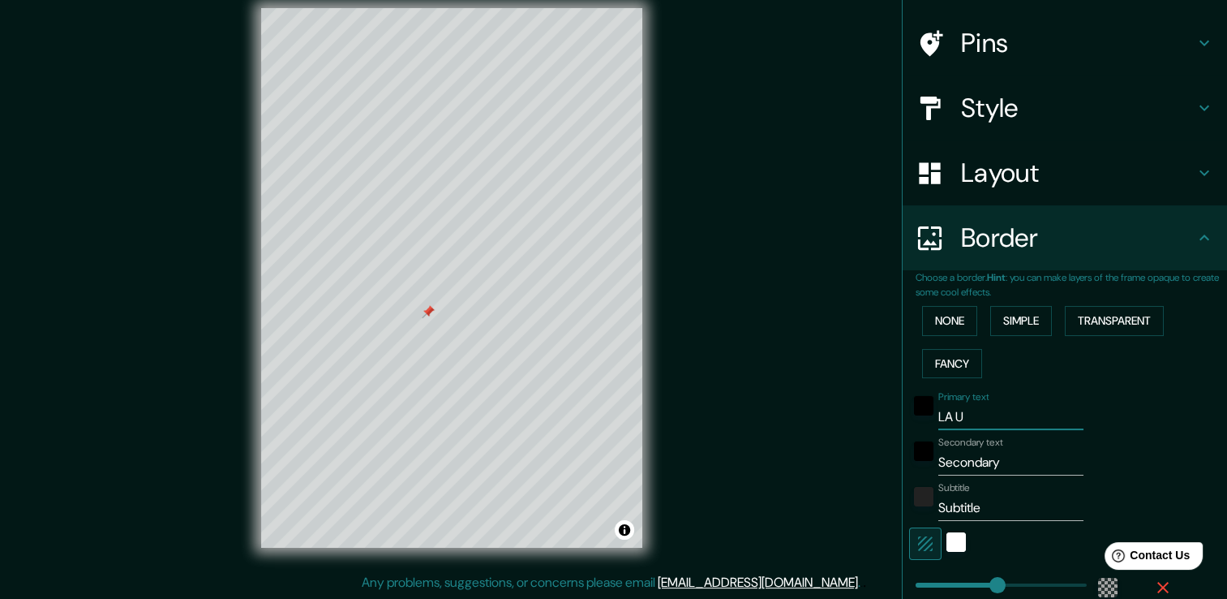
type input "226"
type input "38"
type input "LA UNI"
type input "226"
type input "38"
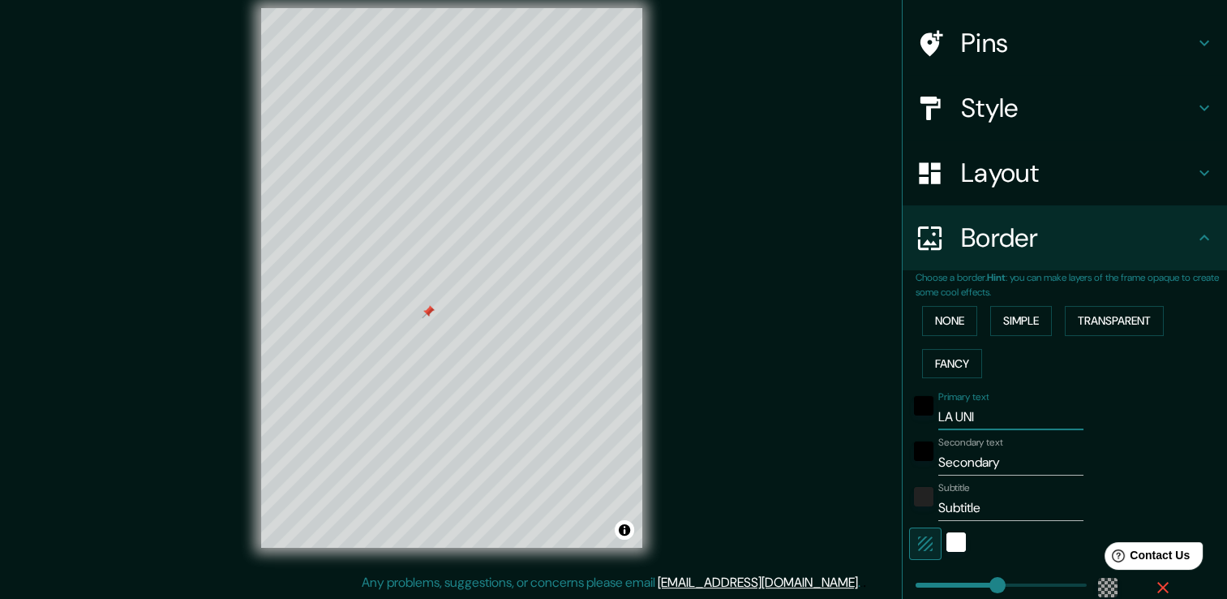
type input "LA UNIÓ"
type input "226"
type input "38"
type input "LA UNIÓN"
type input "226"
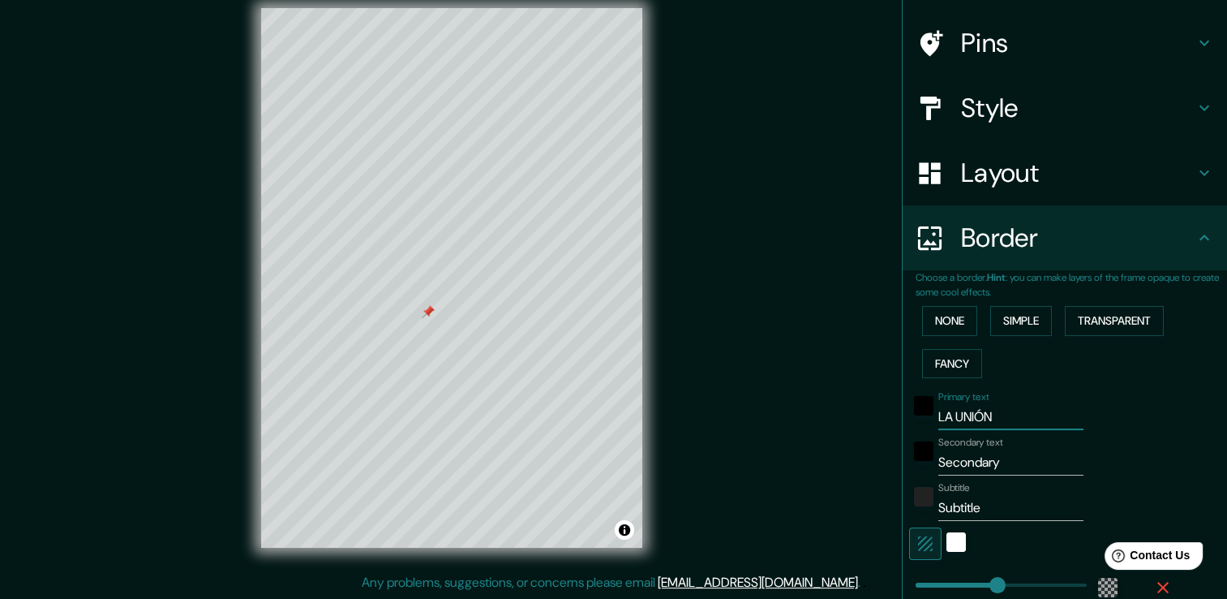
type input "38"
type input "LA UNIÓN"
drag, startPoint x: 974, startPoint y: 461, endPoint x: 875, endPoint y: 453, distance: 99.3
click at [875, 453] on div "Mappin Location Terminal de La Unión Union Luisiana, Estados Unidos Pins Style …" at bounding box center [613, 290] width 1227 height 617
type input "T"
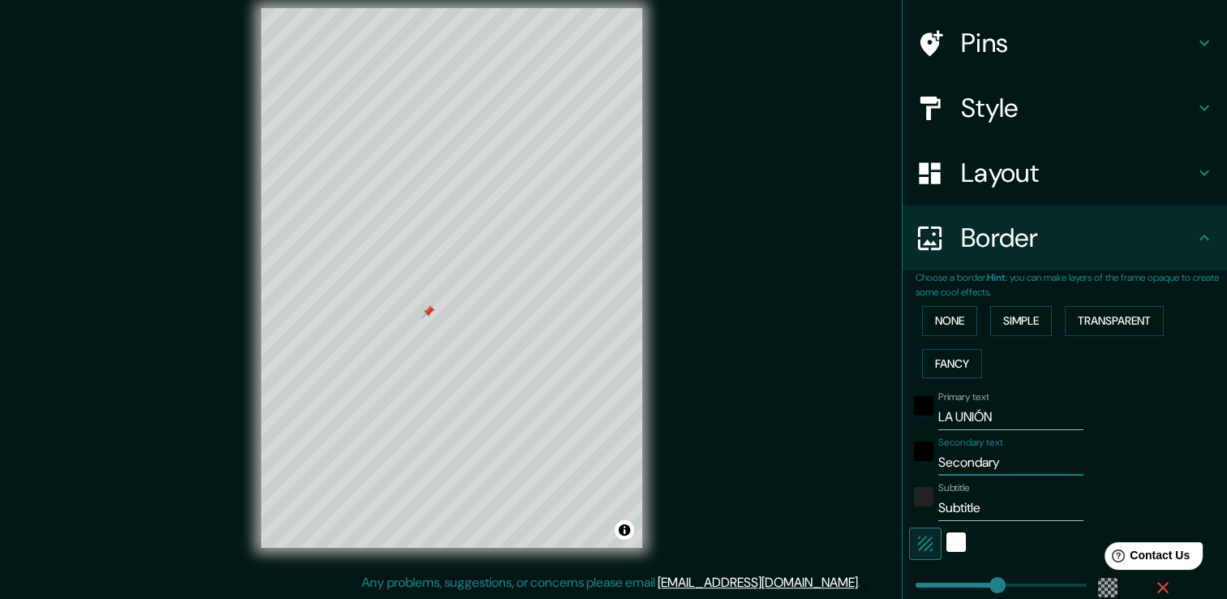
type input "226"
type input "38"
type input "Te"
type input "226"
type input "38"
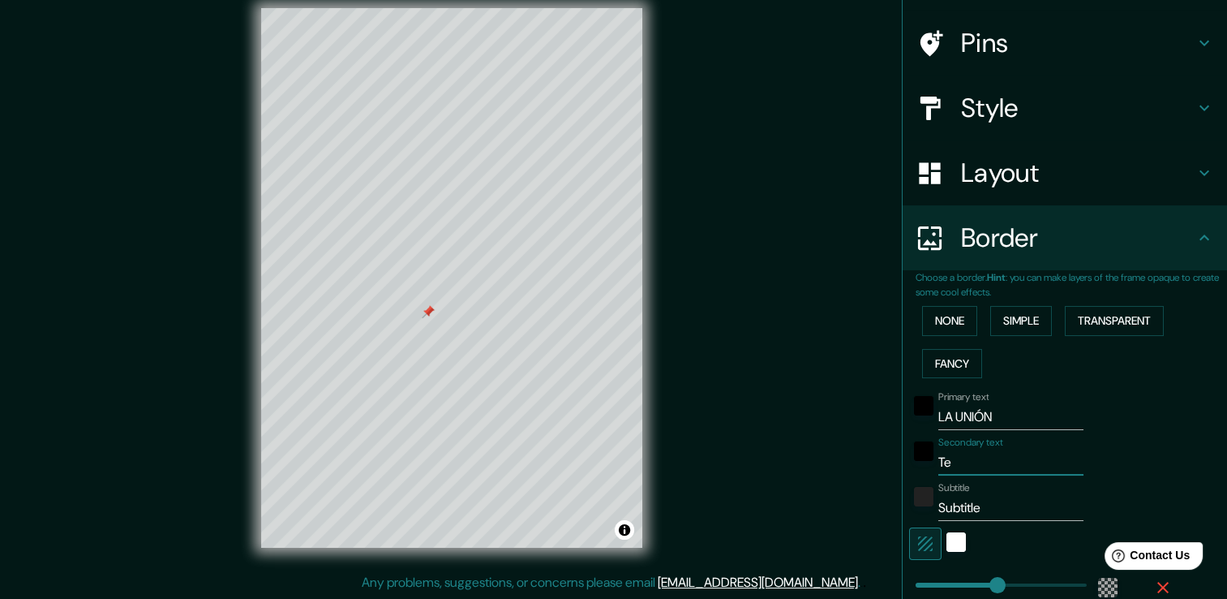
type input "Ter"
type input "226"
type input "38"
type input "Term"
type input "226"
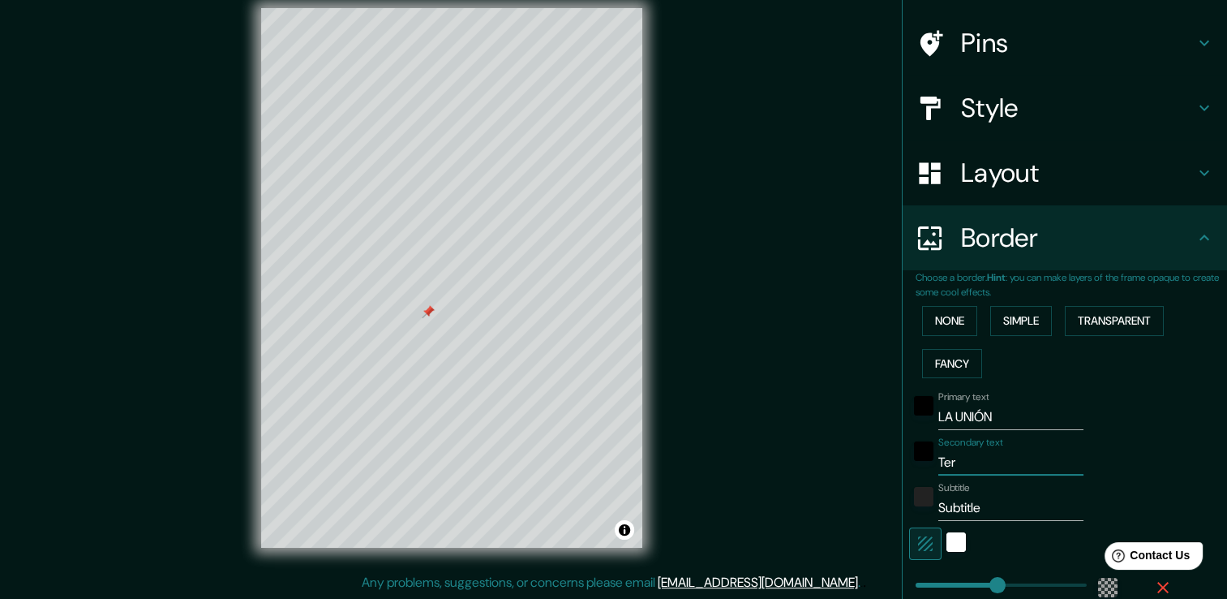
type input "38"
type input "Termi"
type input "226"
type input "38"
type input "Termil"
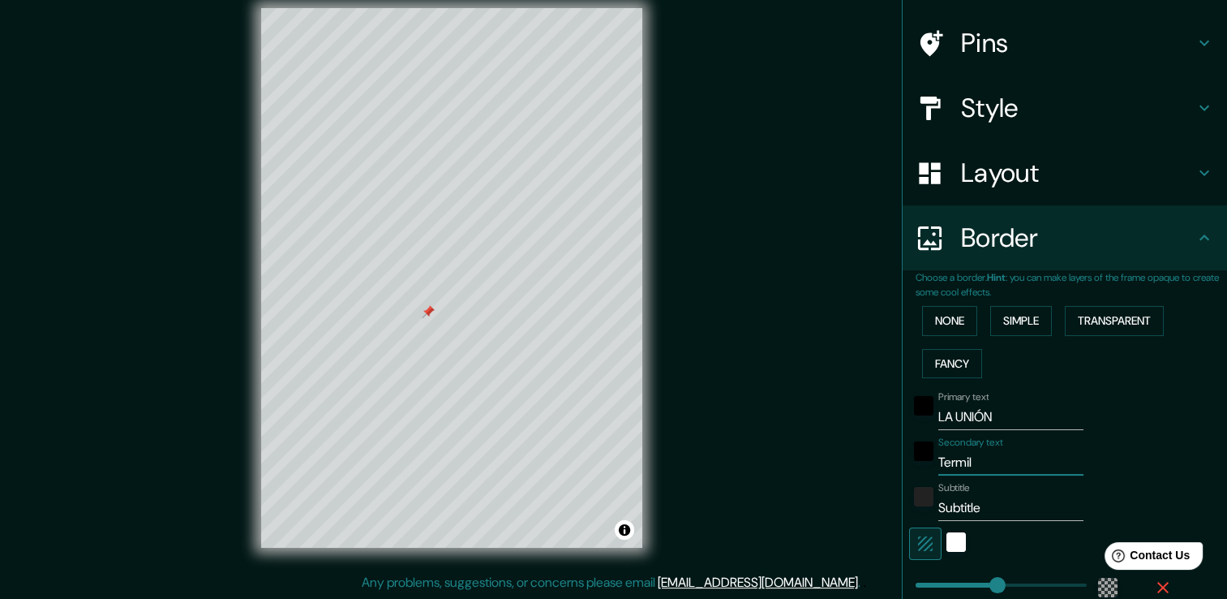
type input "226"
type input "38"
type input "Termi"
type input "226"
type input "38"
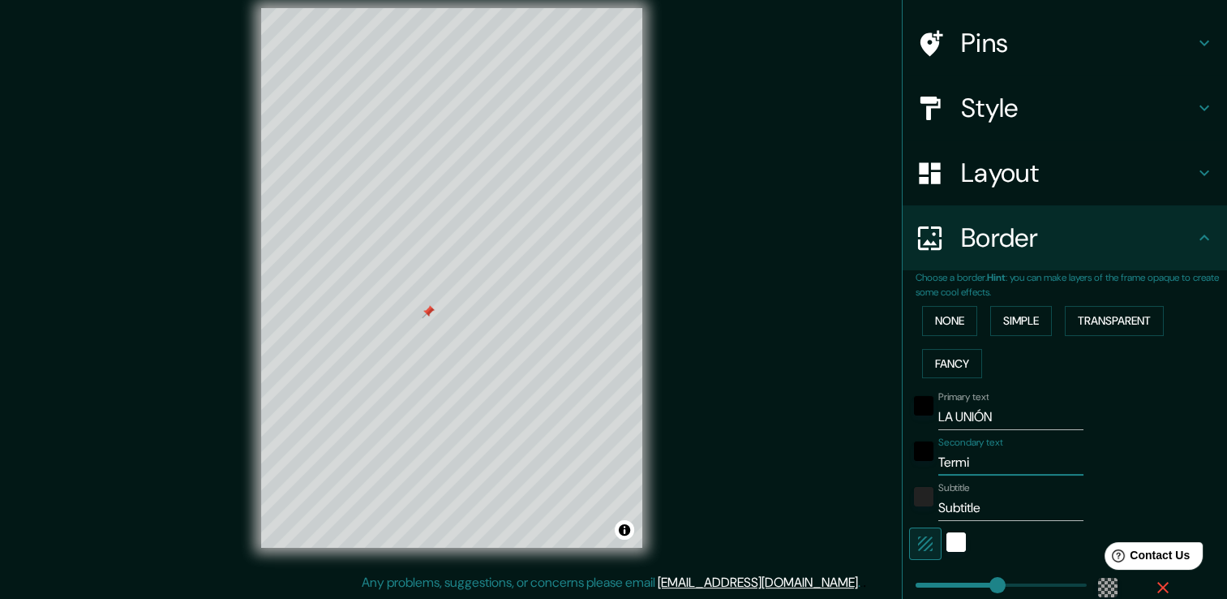
type input "Termin"
type input "226"
type input "38"
type input "Terminal"
type input "226"
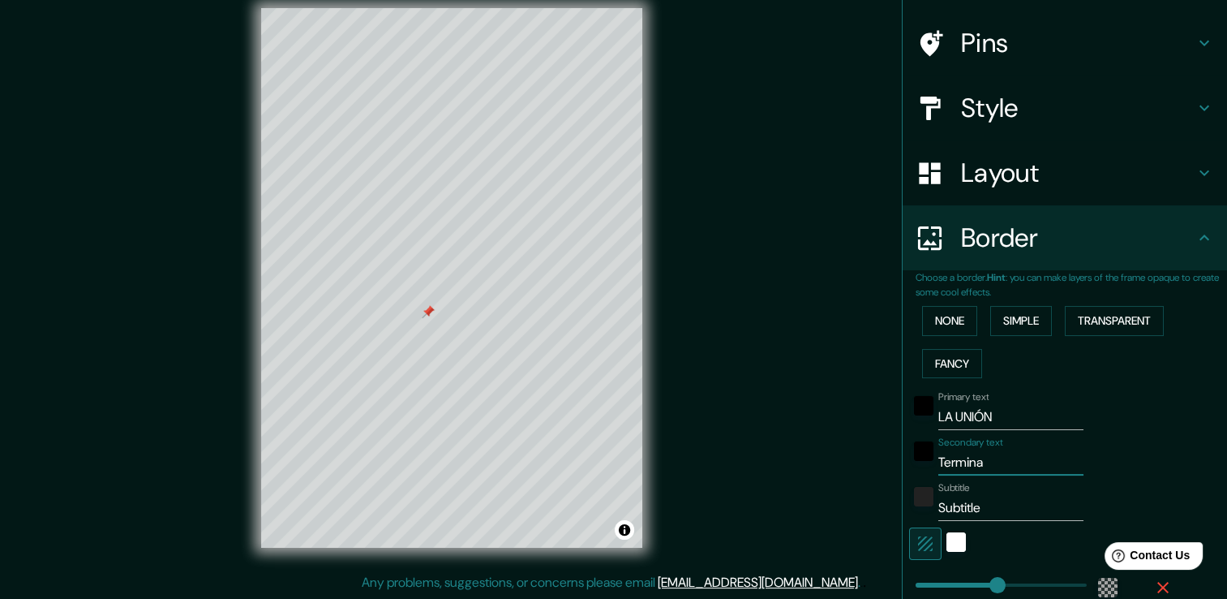
type input "38"
type input "Terminal"
type input "226"
type input "38"
type input "Terminal d"
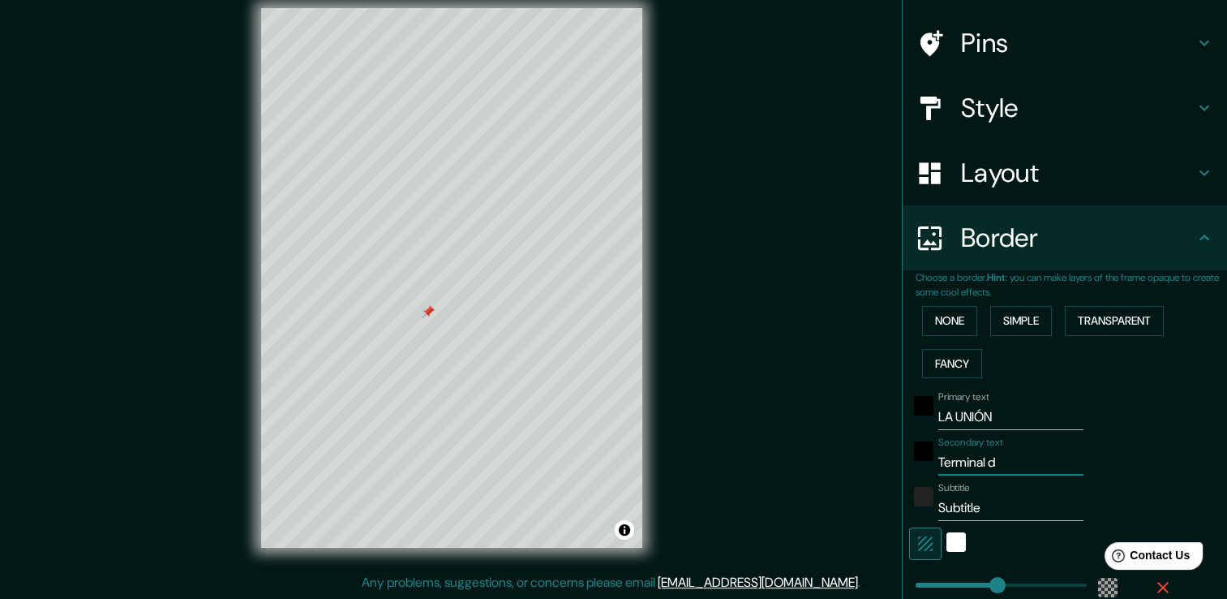
type input "226"
type input "38"
type input "Terminal de"
type input "226"
type input "38"
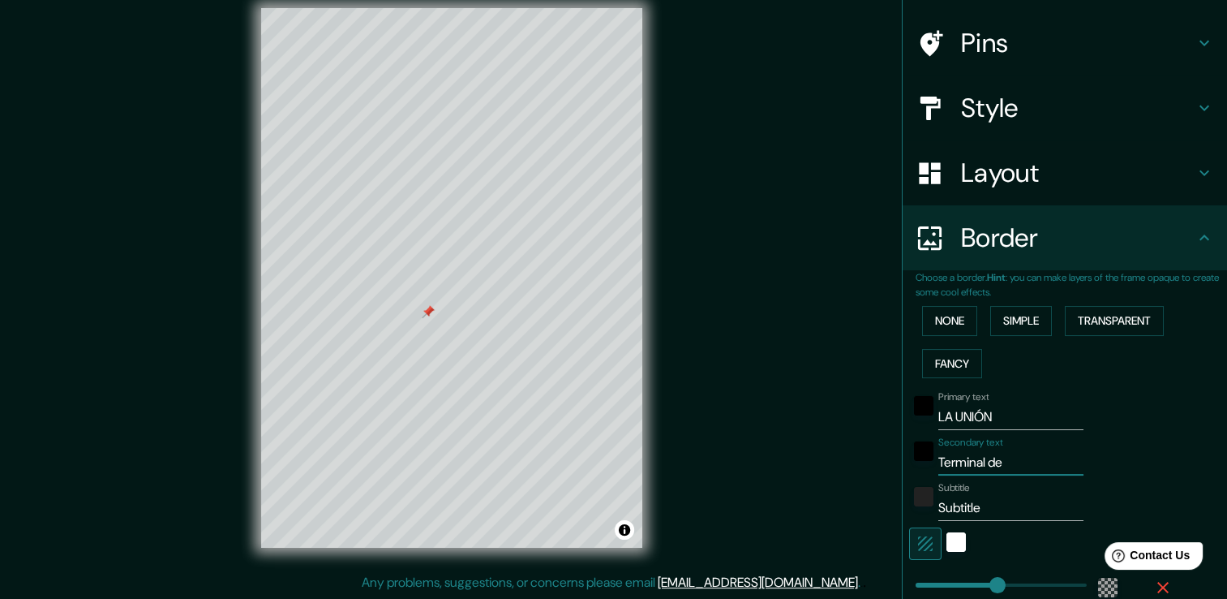
type input "Terminal de"
type input "226"
type input "38"
type input "Terminal de l"
type input "226"
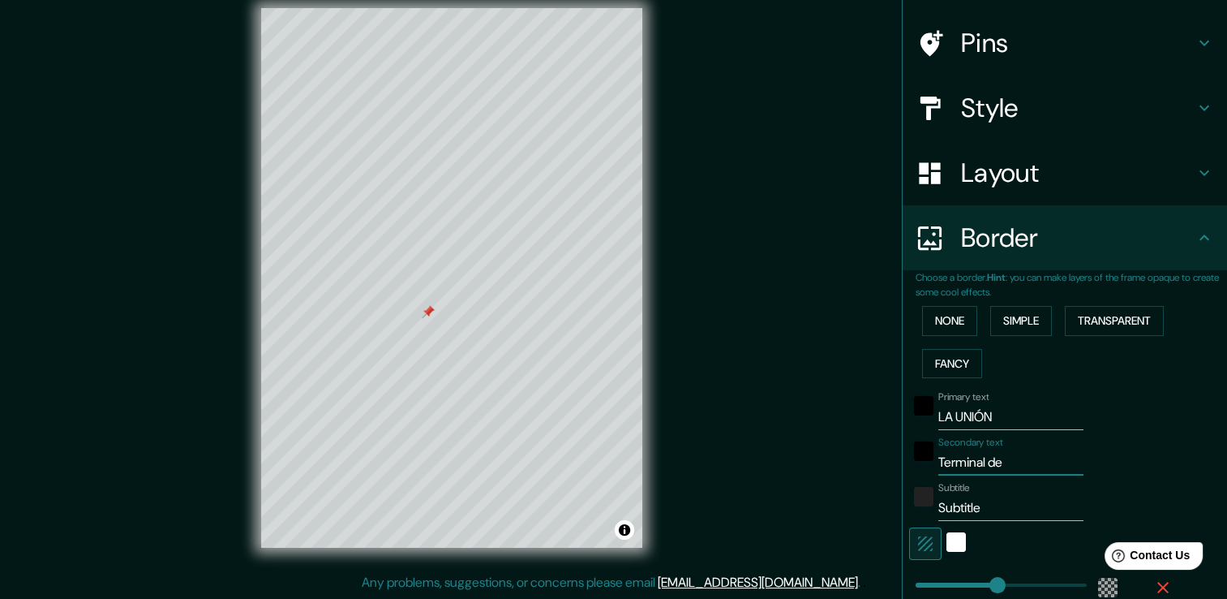
type input "38"
type input "Terminal de la"
type input "226"
type input "38"
type input "Terminal de la"
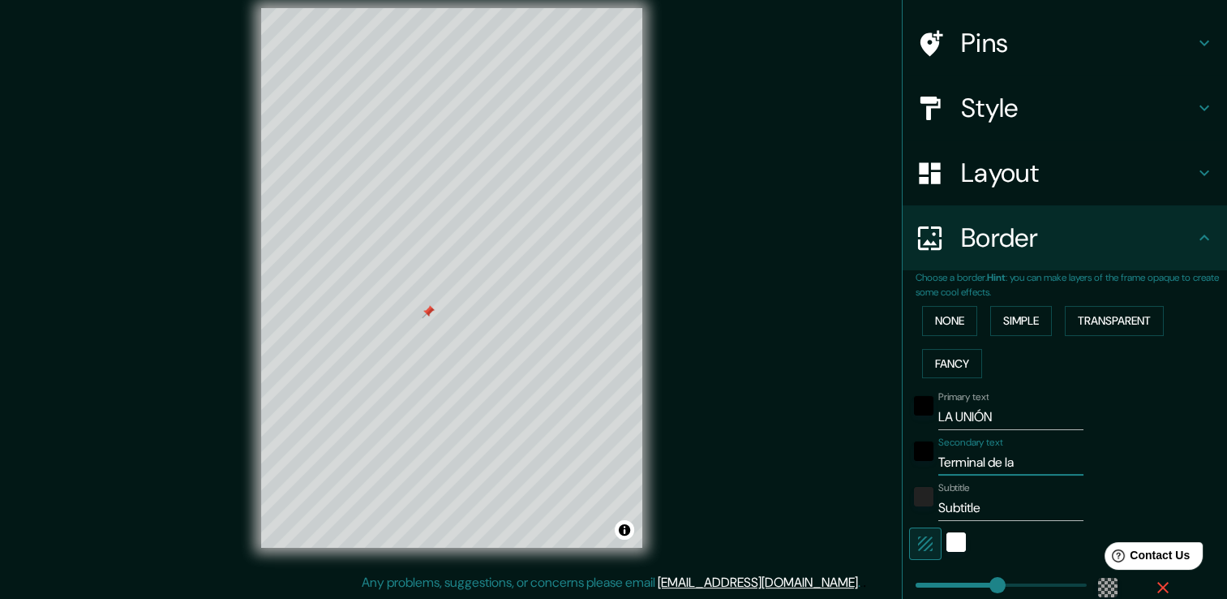
type input "226"
type input "38"
type input "Terminal de la u"
type input "226"
type input "38"
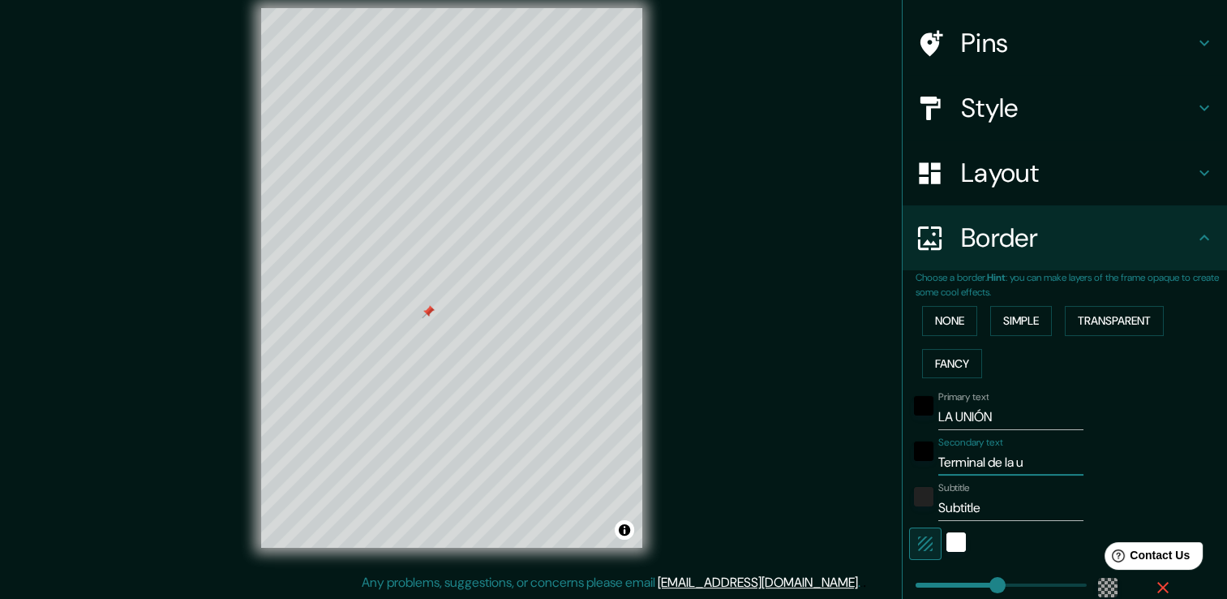
type input "Terminal de la un"
type input "226"
type input "38"
type input "Terminal de la uni"
type input "226"
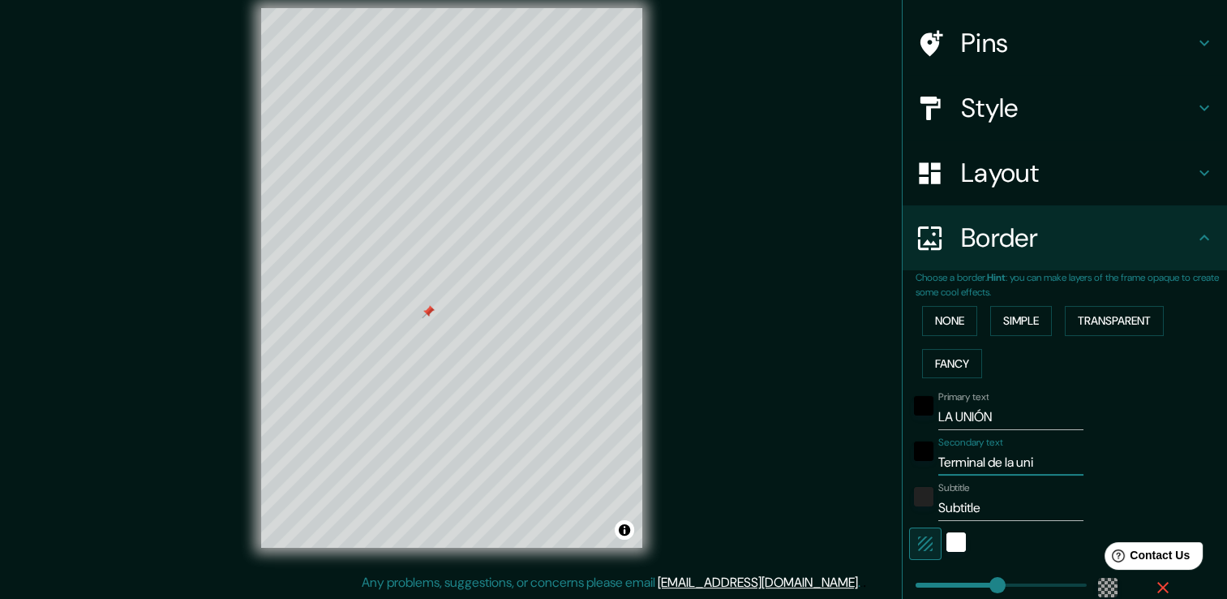
type input "38"
type input "Terminal de la unió"
type input "226"
type input "38"
type input "Terminal de la unión"
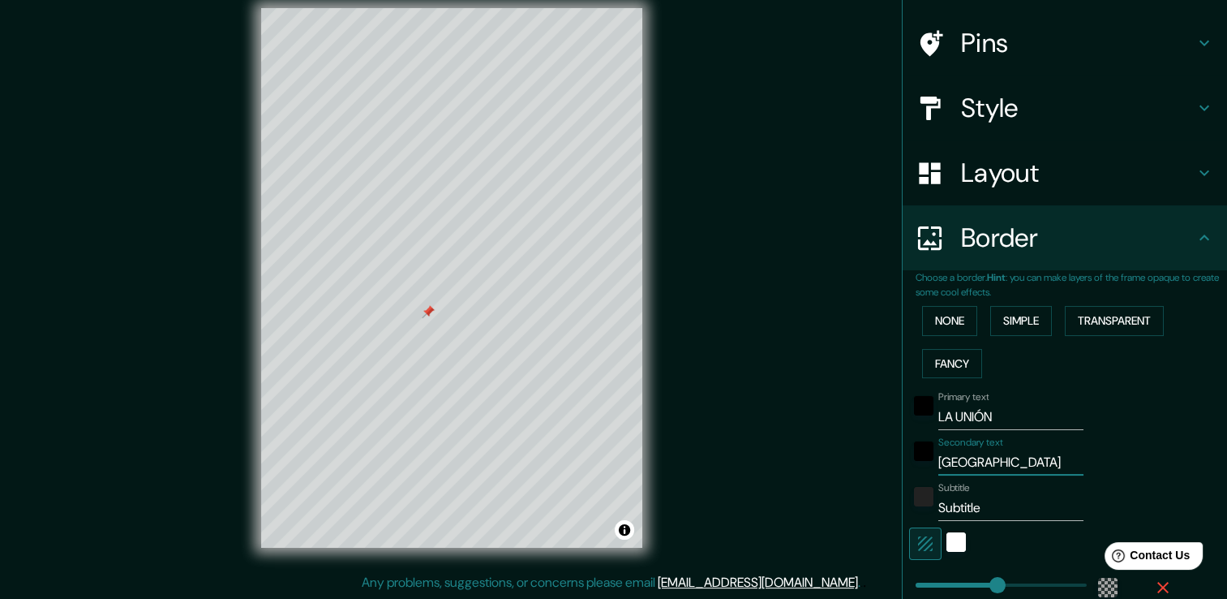
type input "226"
type input "38"
type input "Terminal de la unión"
drag, startPoint x: 986, startPoint y: 501, endPoint x: 917, endPoint y: 507, distance: 69.2
click at [917, 507] on div "Subtitle Subtitle" at bounding box center [1042, 501] width 266 height 39
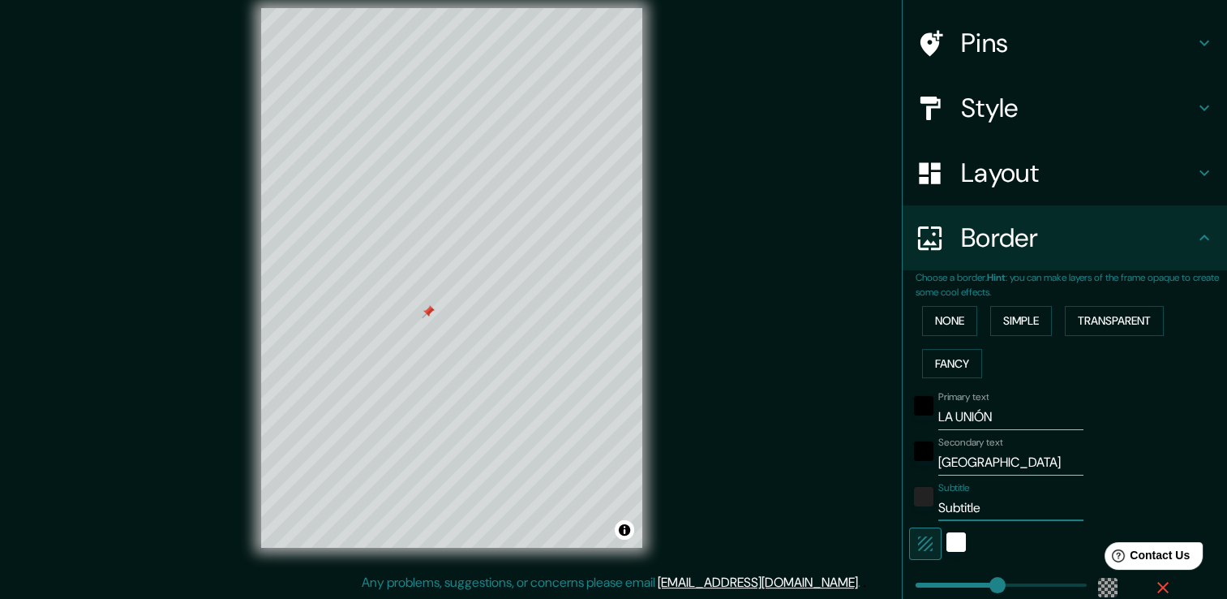
type input "E"
type input "226"
type input "38"
type input "EL"
type input "226"
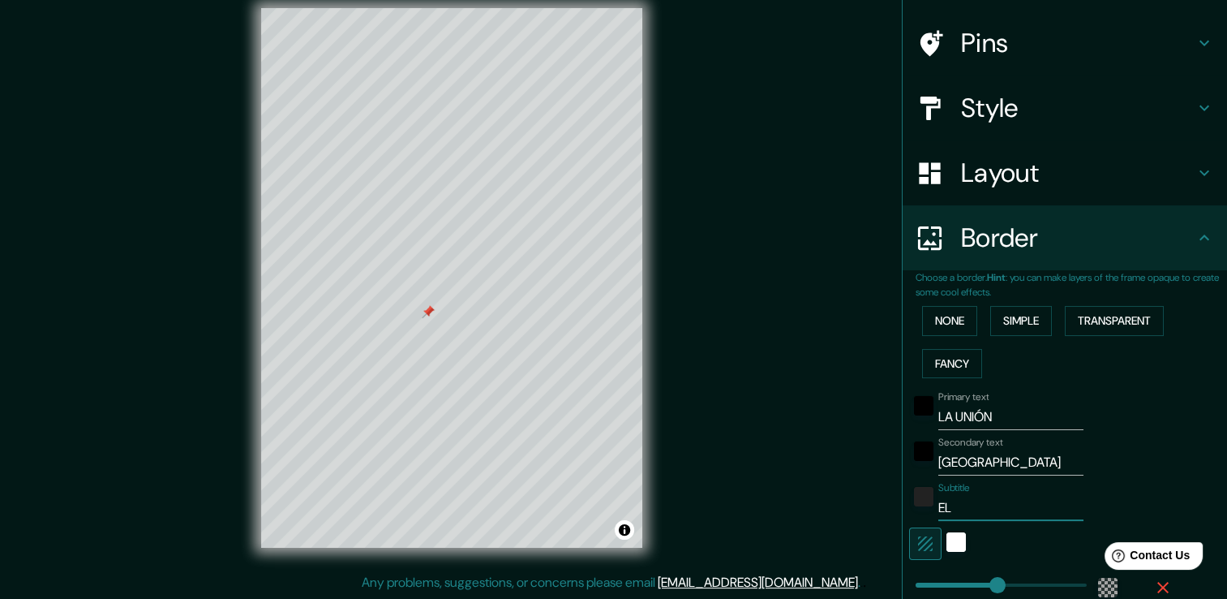
type input "38"
type input "EL"
type input "226"
type input "38"
type input "EL S"
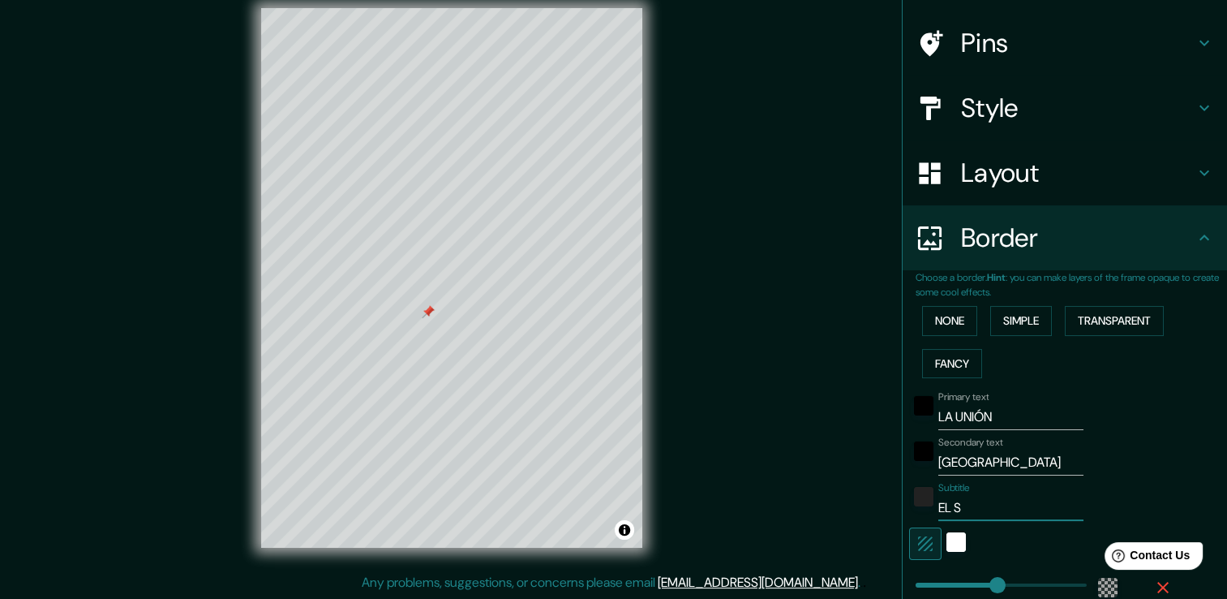
type input "226"
type input "38"
type input "EL SA"
type input "226"
type input "38"
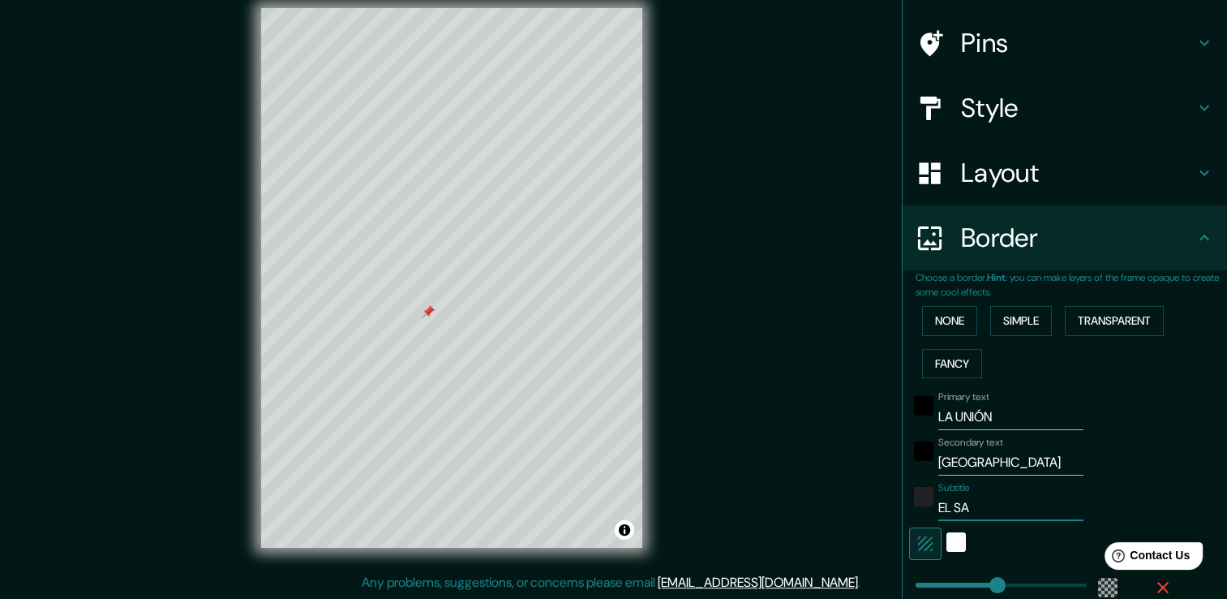
type input "EL SAL"
type input "226"
type input "38"
type input "EL SALV"
type input "226"
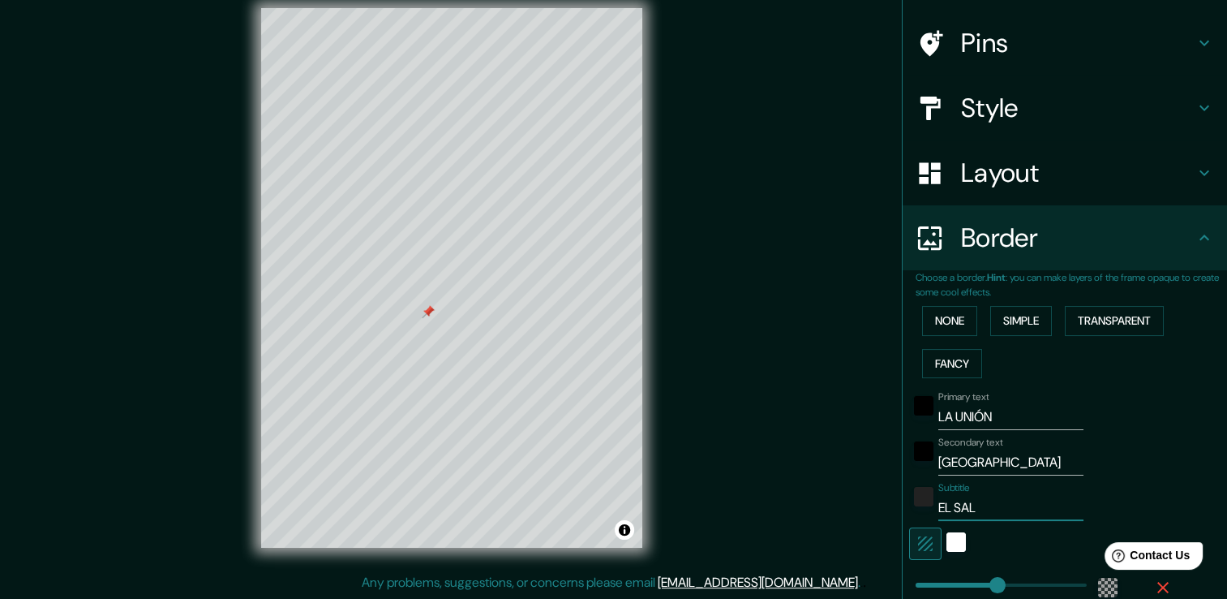
type input "38"
type input "EL SALVA"
type input "226"
type input "38"
type input "EL SALVAD"
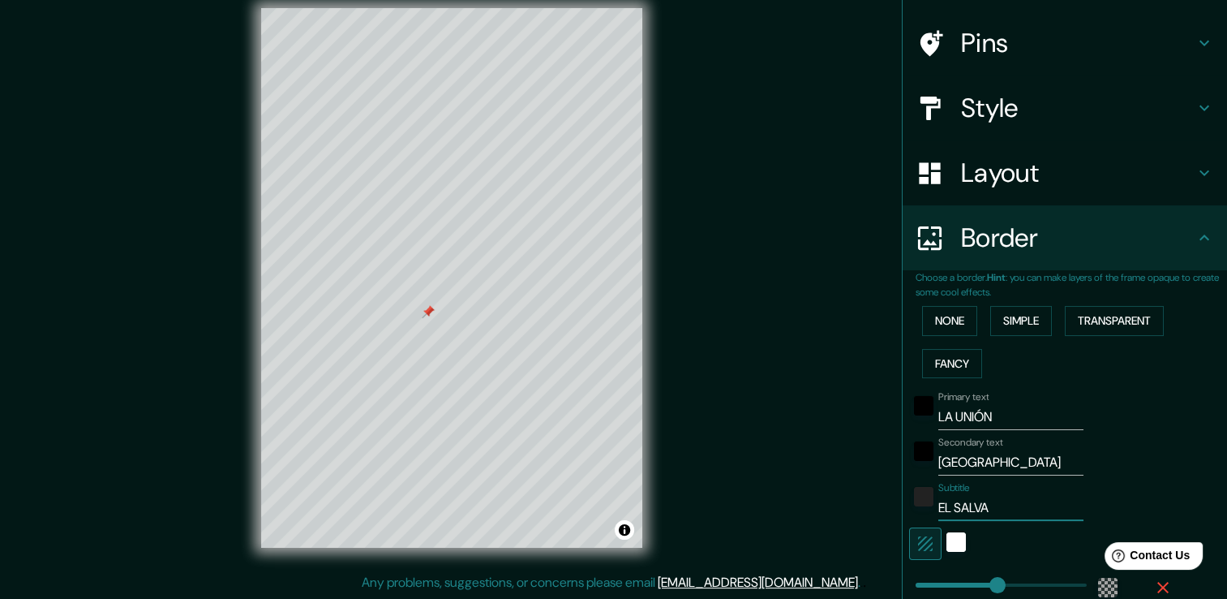
type input "226"
type input "38"
type input "EL SALVADO"
type input "226"
type input "38"
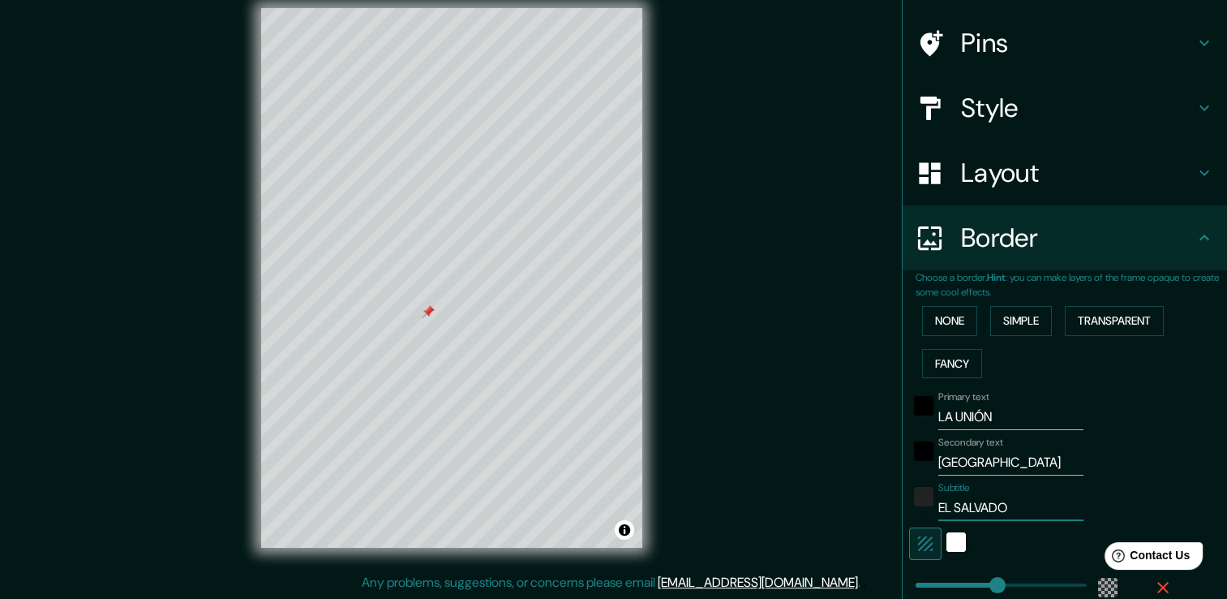
type input "EL SALVADOR"
type input "226"
type input "38"
type input "EL SALVADOR"
click at [1141, 429] on div "Primary text LA UNIÓN Secondary text Terminal de la unión Subtitle EL SALVADOR …" at bounding box center [1046, 533] width 260 height 296
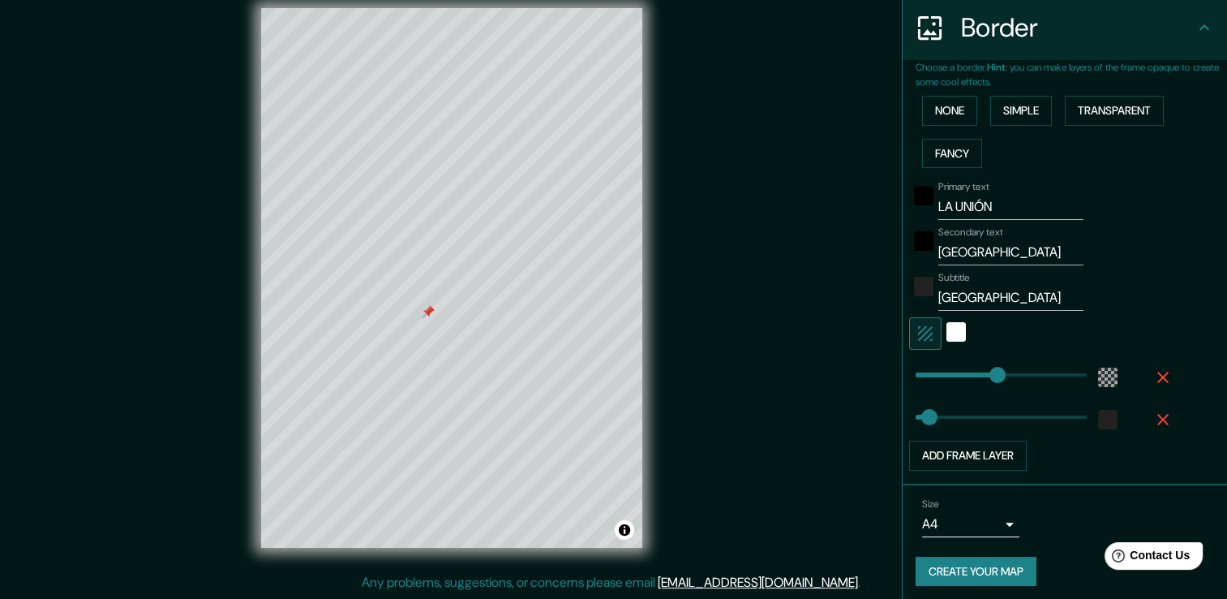
scroll to position [321, 0]
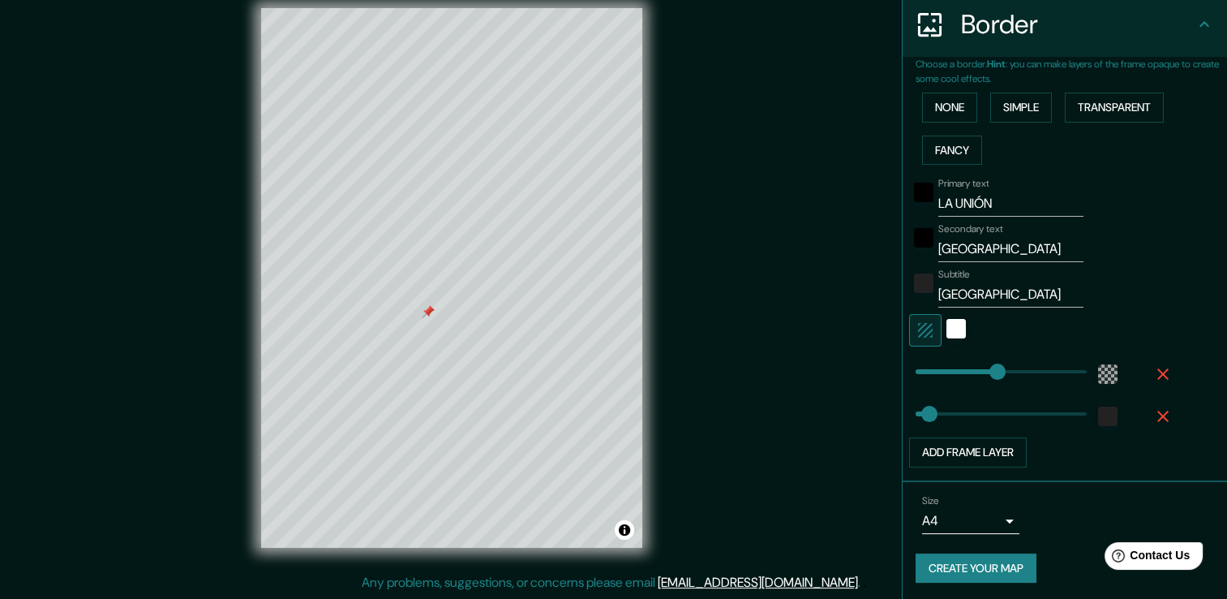
click at [968, 573] on button "Create your map" at bounding box center [976, 568] width 121 height 30
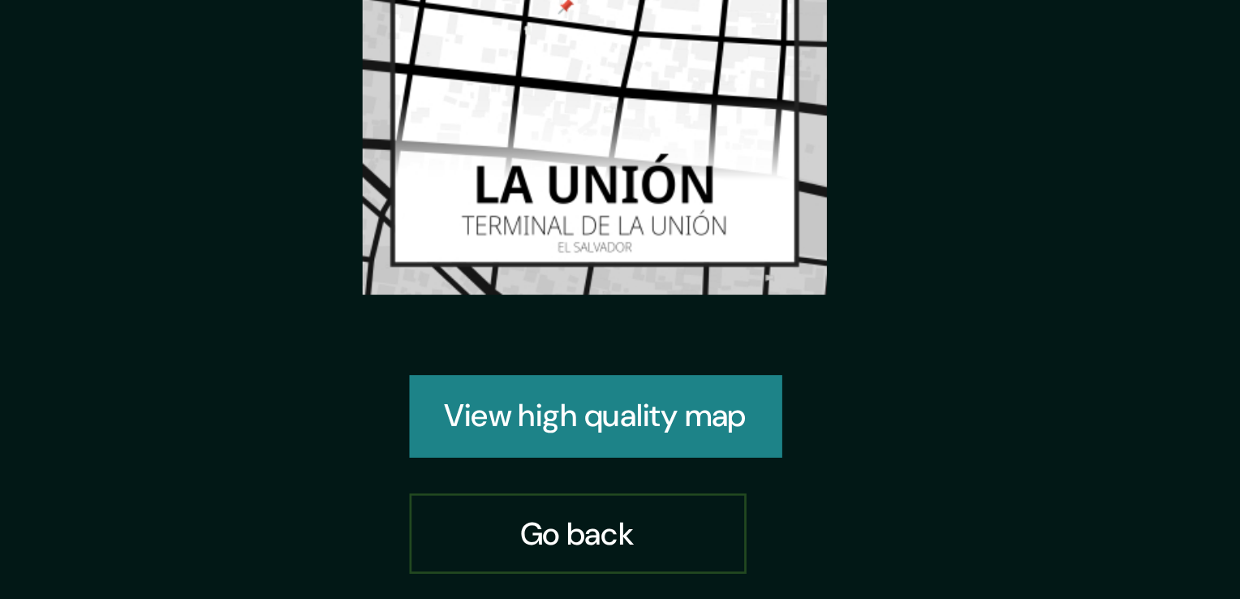
click at [633, 381] on link "View high quality map" at bounding box center [619, 385] width 135 height 30
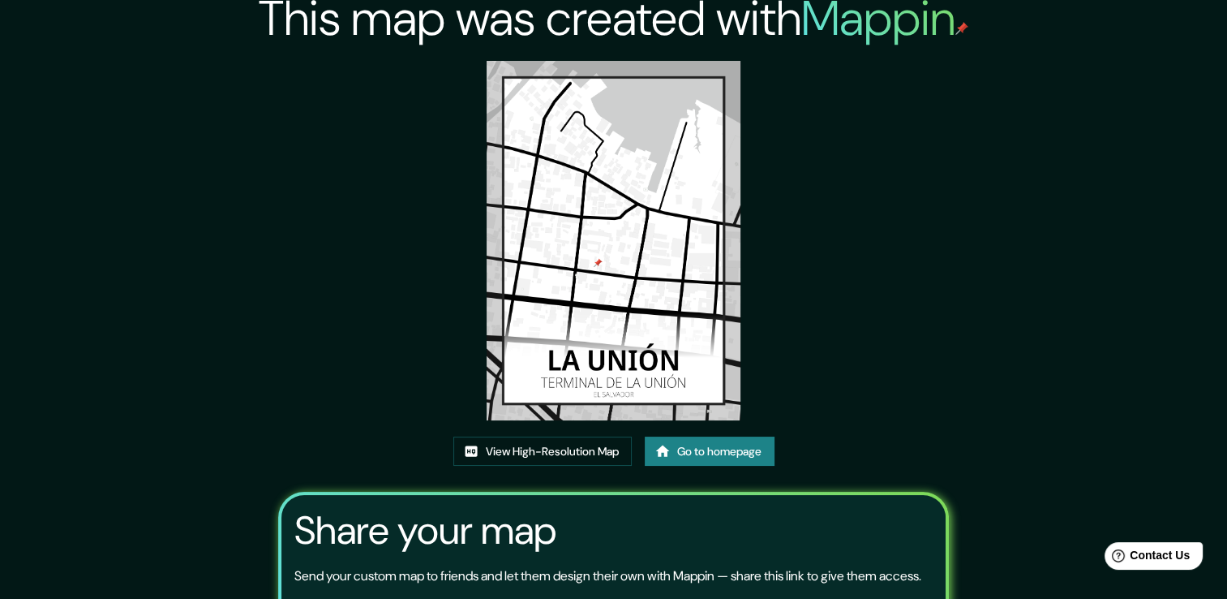
scroll to position [3, 0]
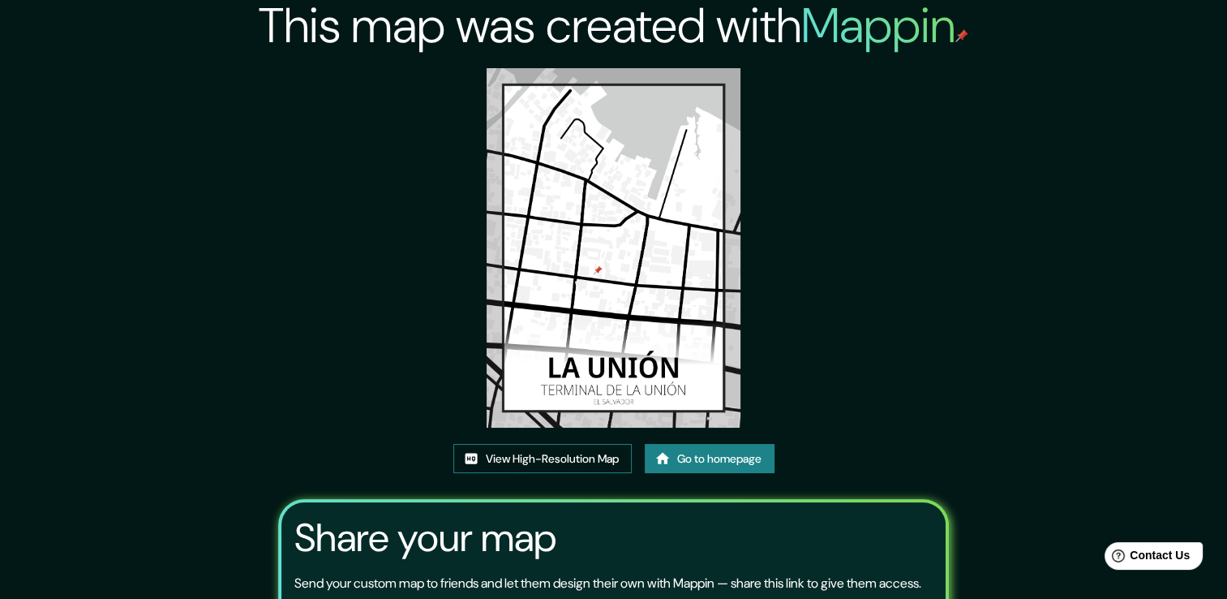
click at [510, 459] on link "View High-Resolution Map" at bounding box center [542, 459] width 178 height 30
